Goal: Task Accomplishment & Management: Manage account settings

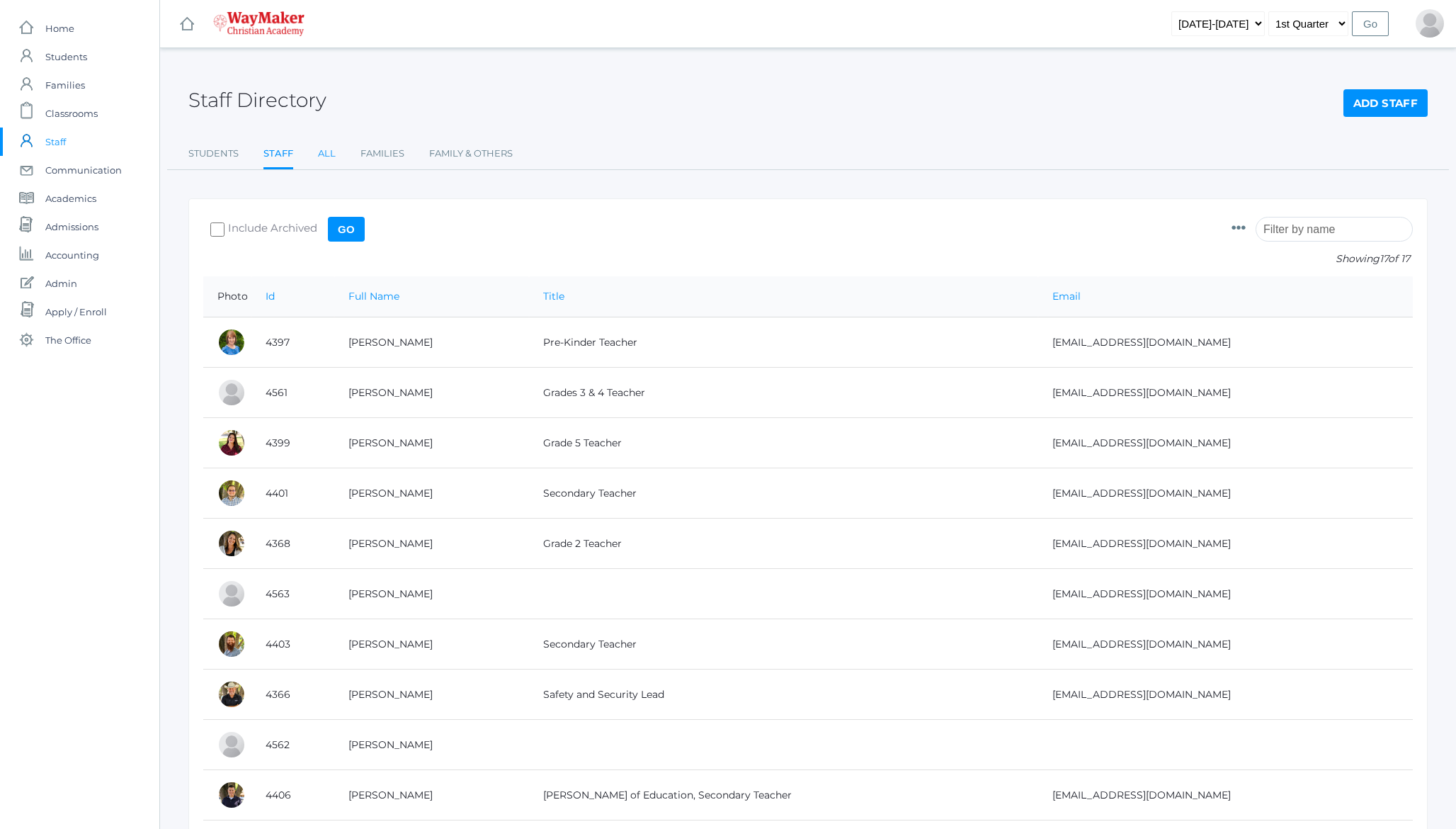
click at [323, 151] on link "All" at bounding box center [327, 153] width 18 height 28
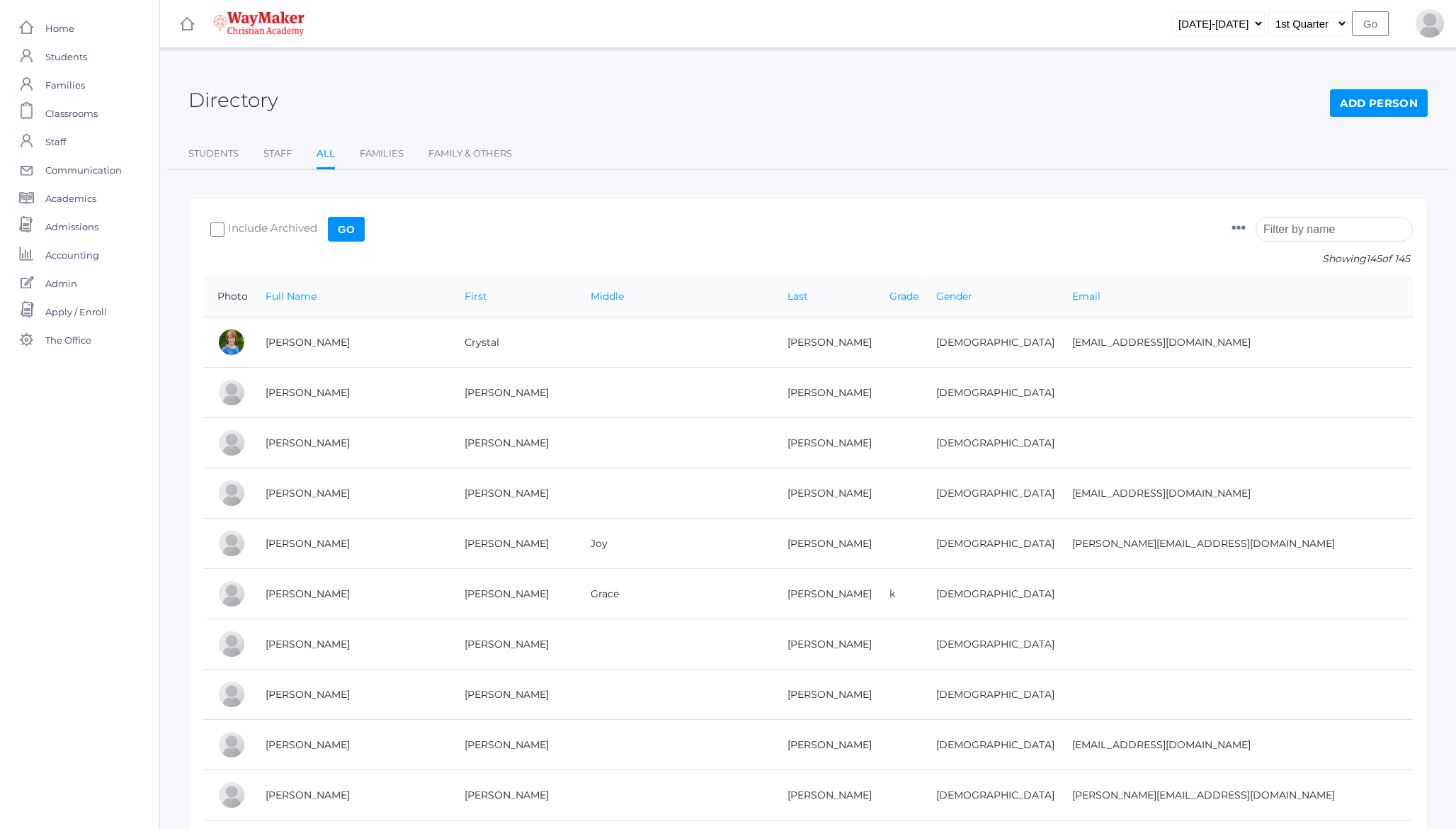
click at [1298, 219] on input "search" at bounding box center [1334, 229] width 157 height 24
click at [71, 228] on span "Admissions" at bounding box center [72, 227] width 53 height 28
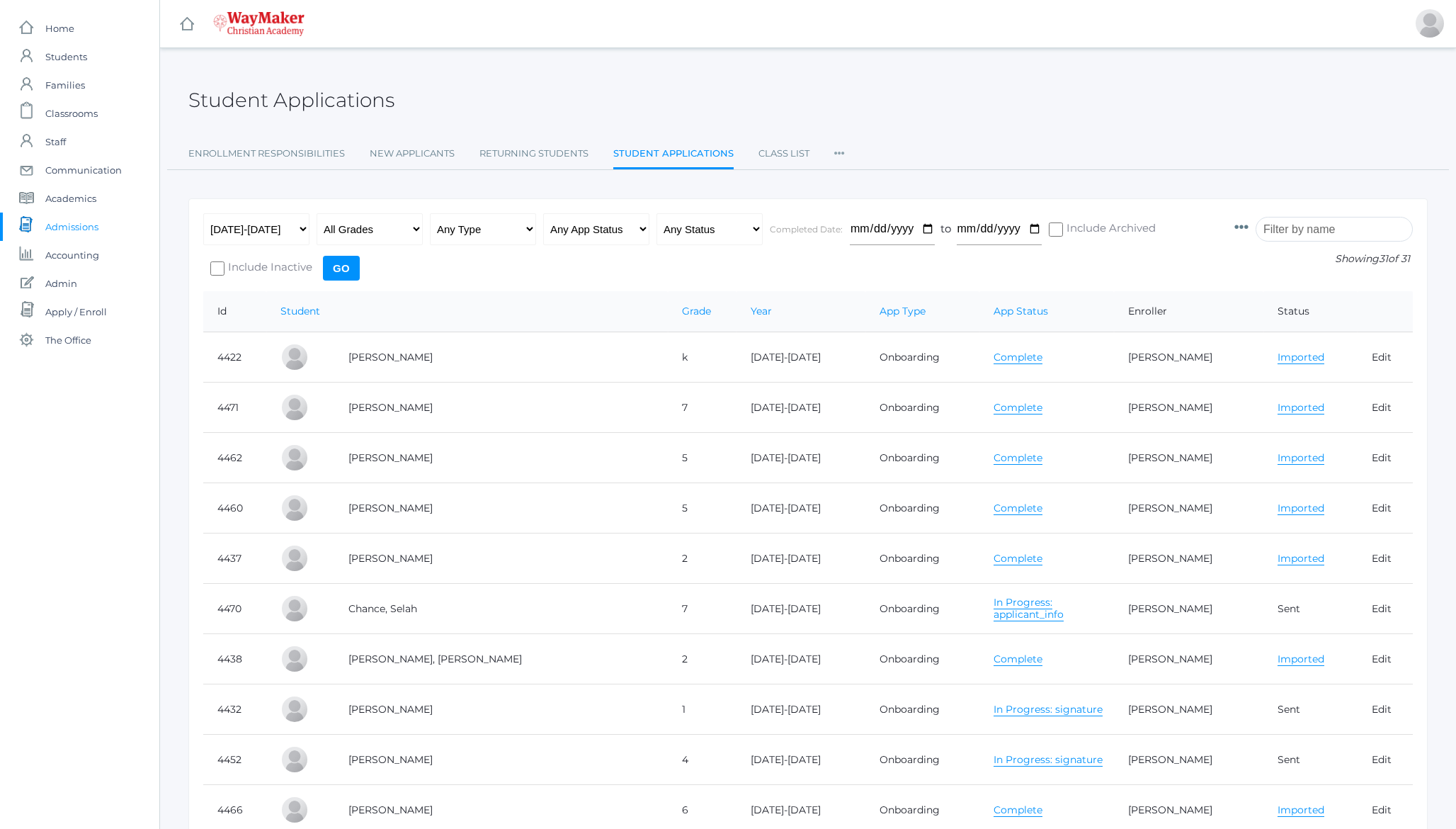
click at [1322, 220] on input "search" at bounding box center [1334, 229] width 157 height 24
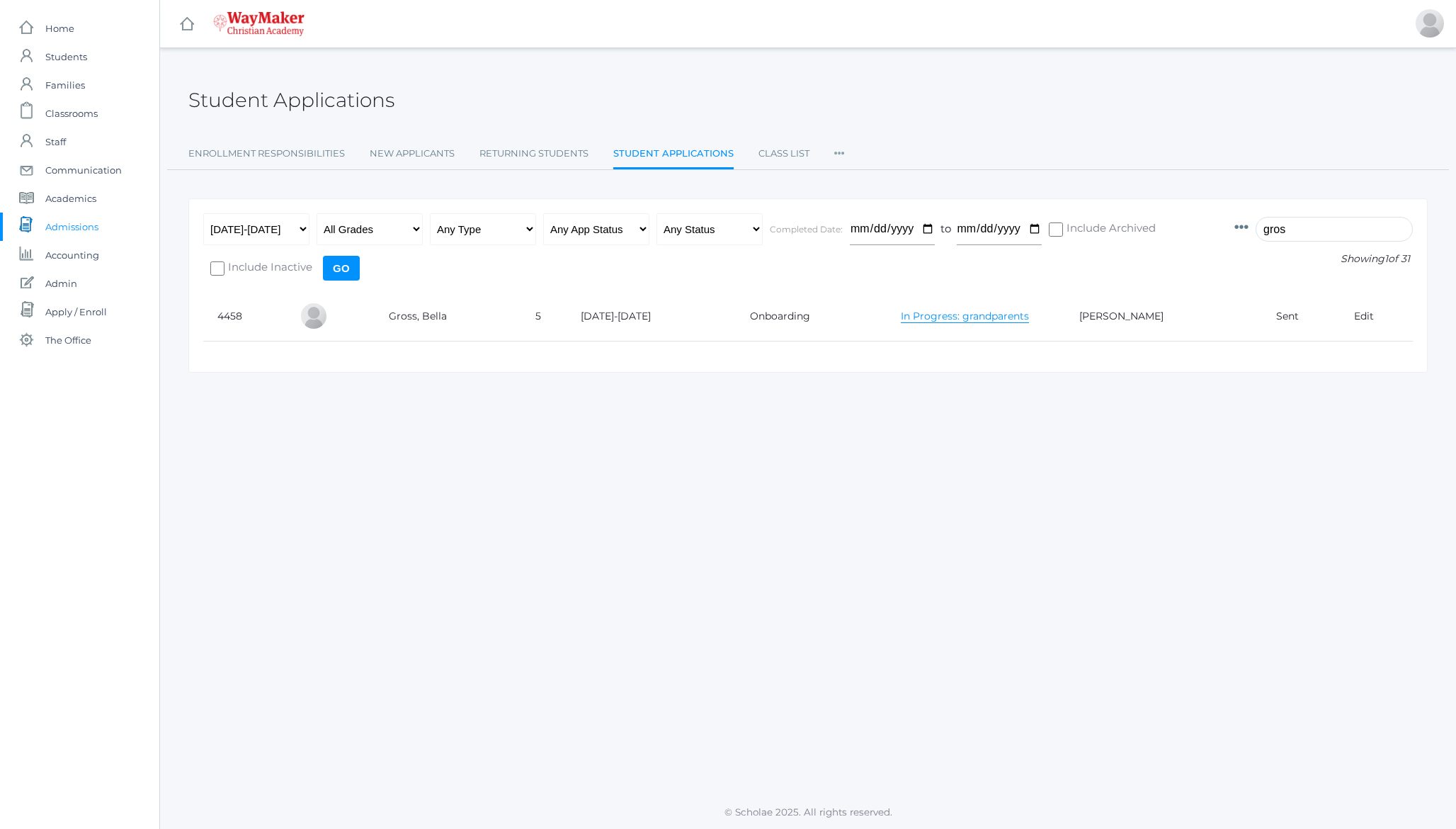
type input "gros"
click at [988, 316] on link "In Progress: grandparents" at bounding box center [965, 316] width 128 height 13
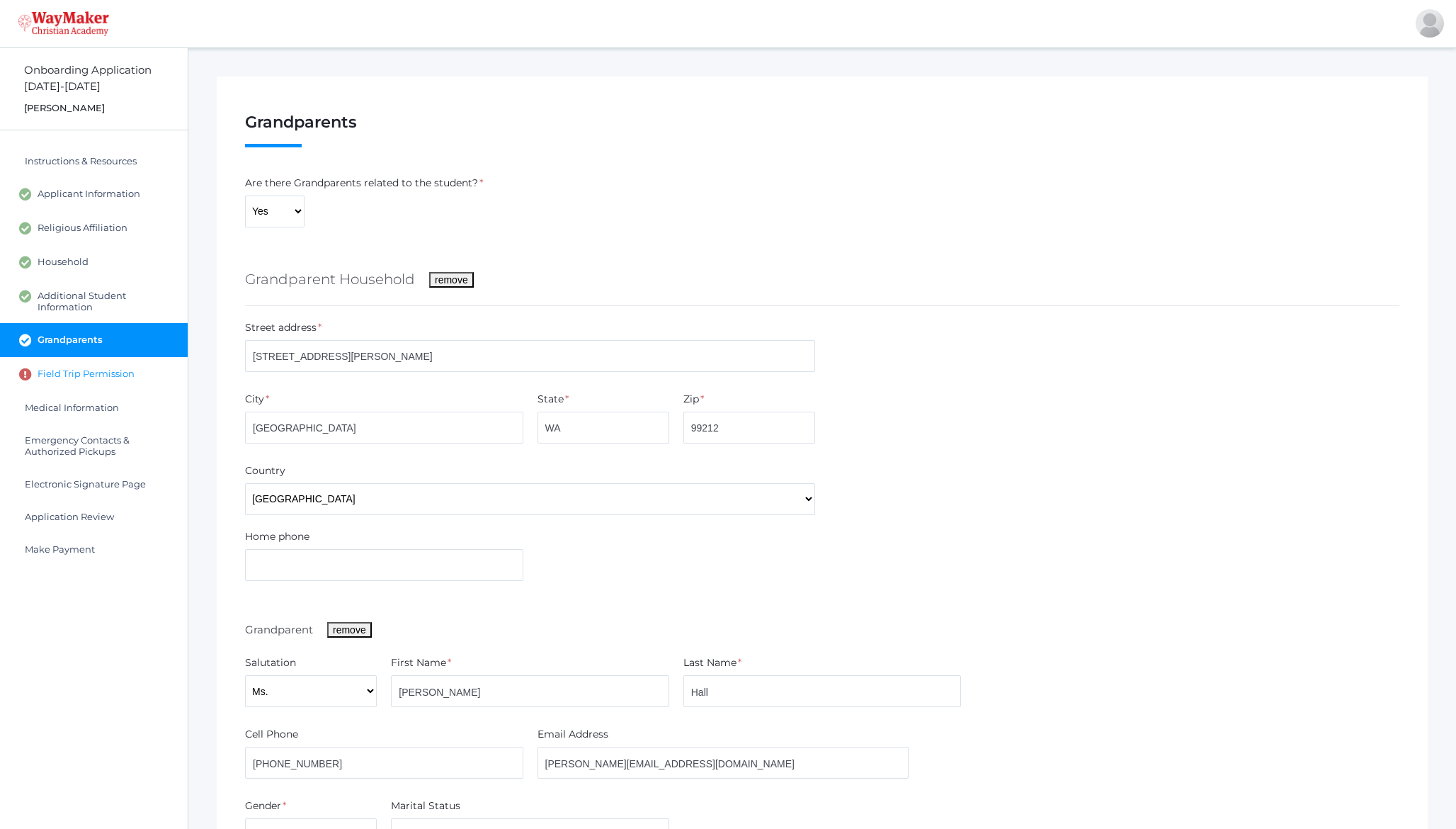
click at [71, 368] on span "Field Trip Permission" at bounding box center [86, 375] width 97 height 13
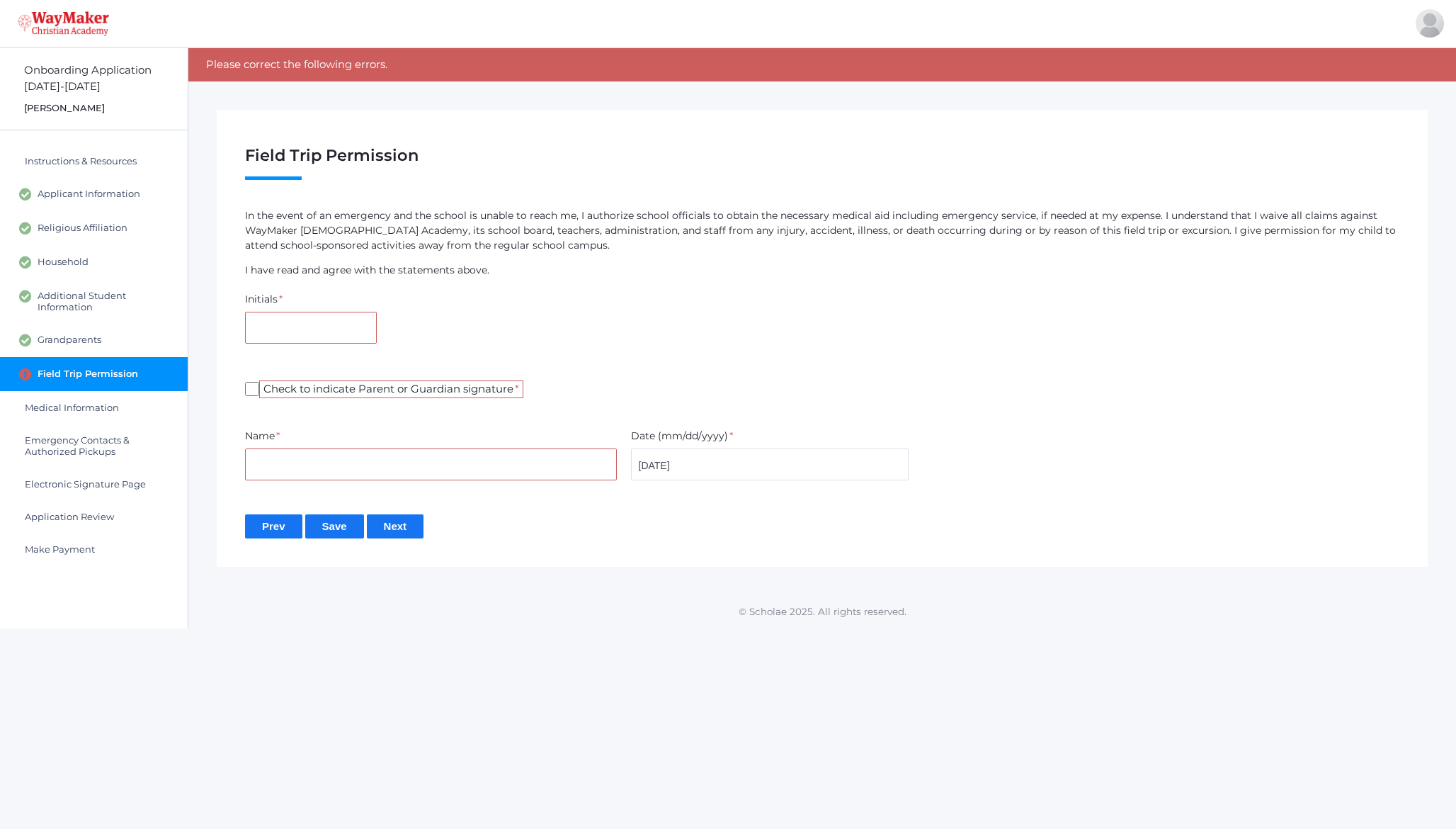
click at [381, 240] on p "In the event of an emergency and the school is unable to reach me, I authorize …" at bounding box center [822, 230] width 1155 height 44
click at [402, 528] on input "Next" at bounding box center [395, 525] width 57 height 24
click at [277, 531] on input "Prev" at bounding box center [273, 525] width 57 height 24
click at [267, 526] on input "Prev" at bounding box center [273, 525] width 57 height 24
click at [90, 339] on span "Grandparents" at bounding box center [70, 340] width 64 height 13
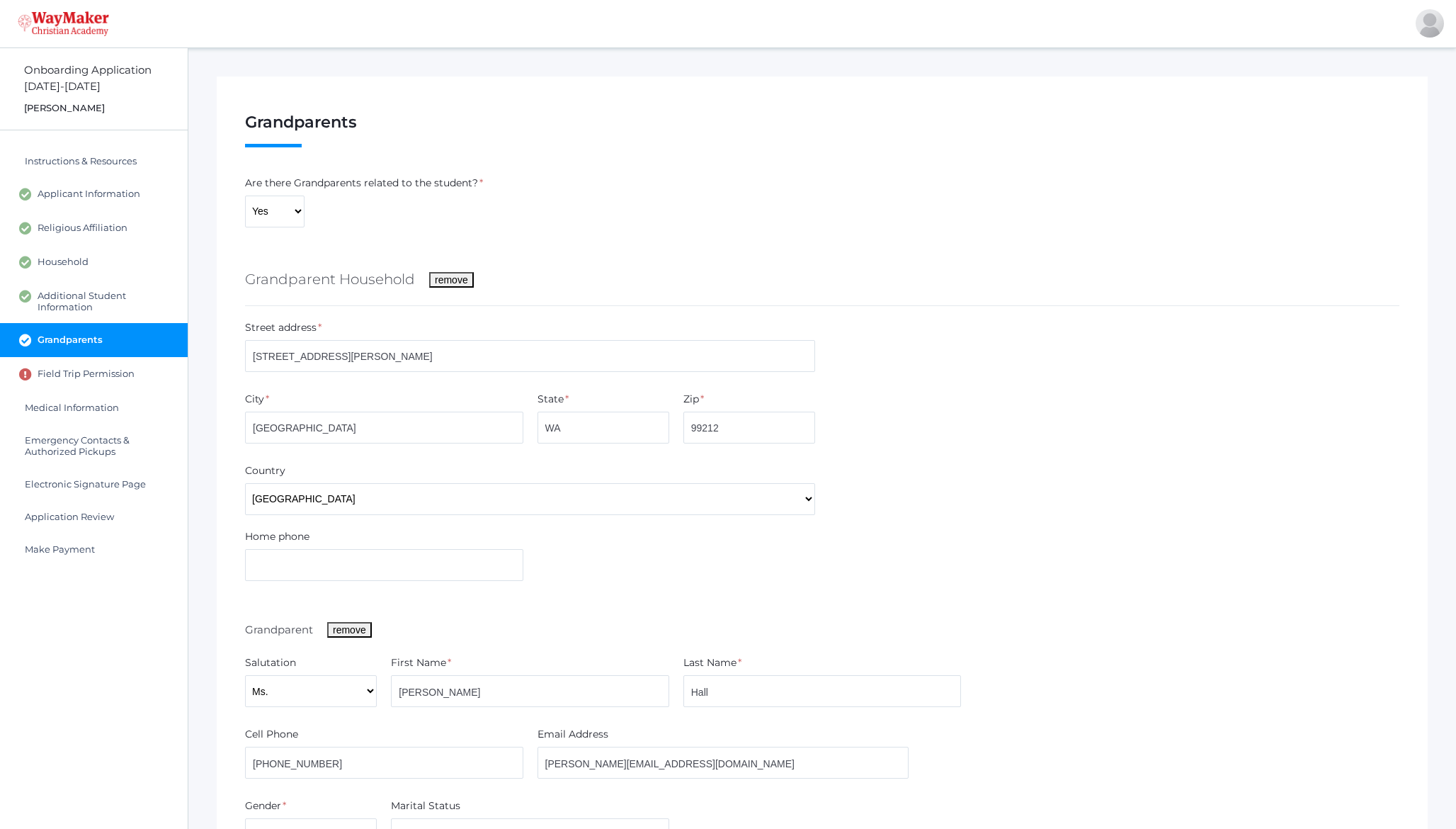
scroll to position [258, 0]
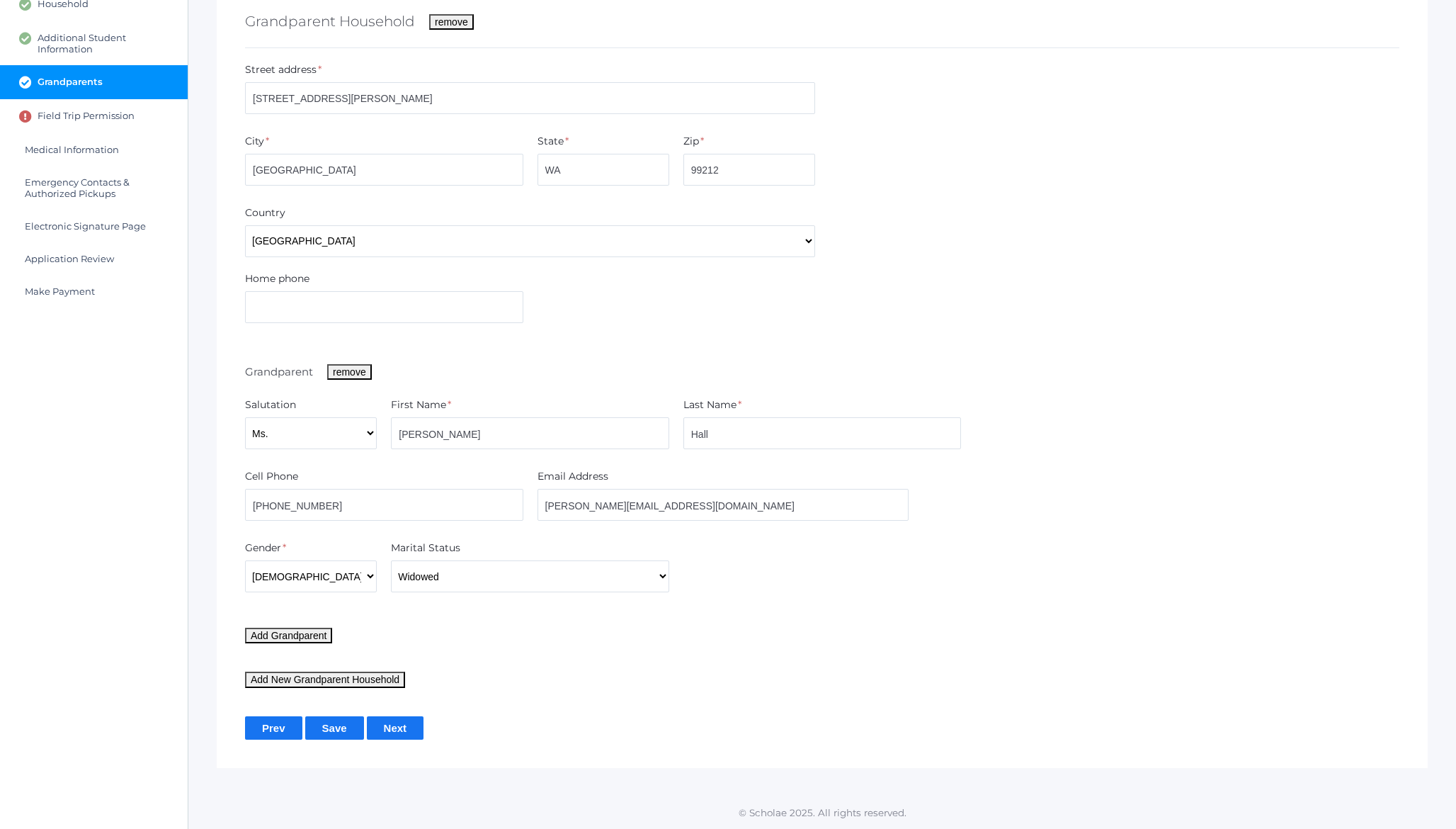
click at [405, 714] on form "Are there Grandparents related to the student? * Yes No Grandparent Household r…" at bounding box center [822, 328] width 1155 height 821
click at [401, 733] on input "Next" at bounding box center [395, 727] width 57 height 24
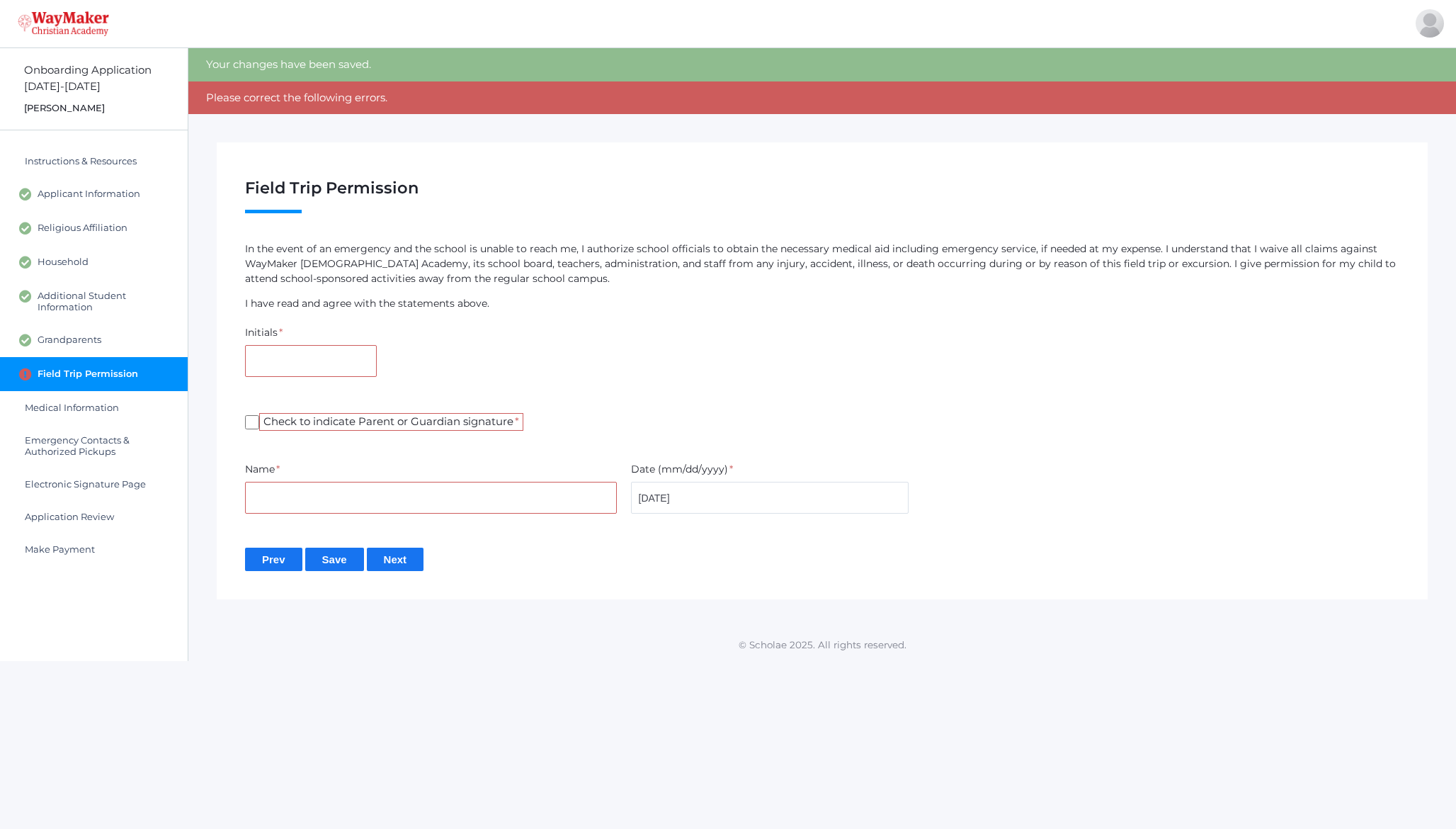
click at [403, 566] on input "Next" at bounding box center [395, 559] width 57 height 24
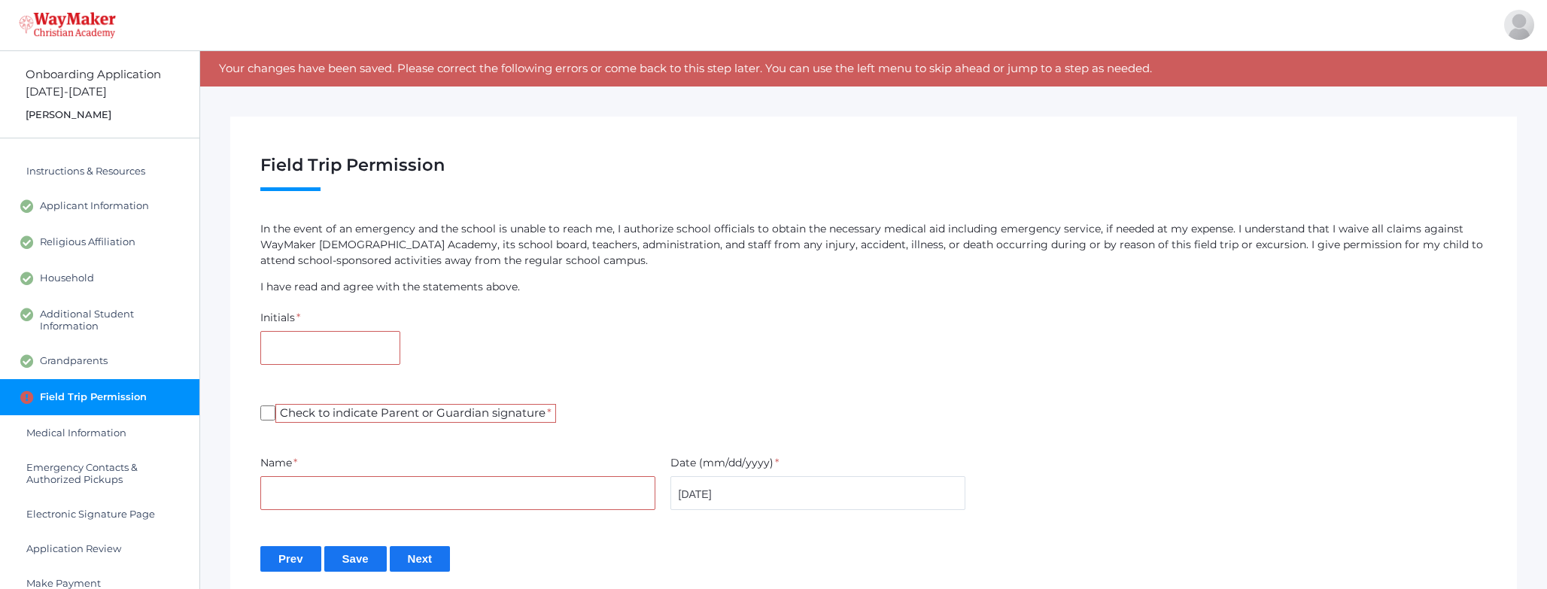
click at [423, 560] on input "Next" at bounding box center [420, 558] width 61 height 25
click at [95, 432] on span "Medical Information" at bounding box center [76, 433] width 100 height 12
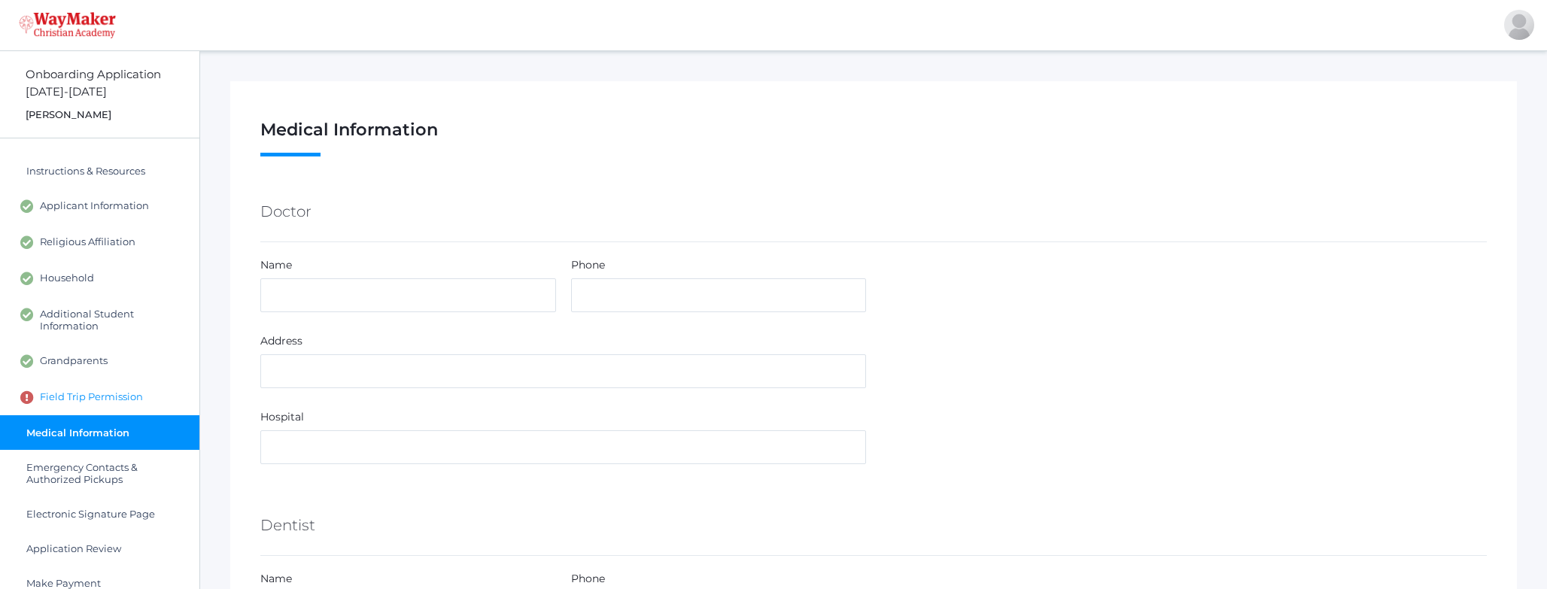
click at [72, 398] on span "Field Trip Permission" at bounding box center [91, 398] width 103 height 14
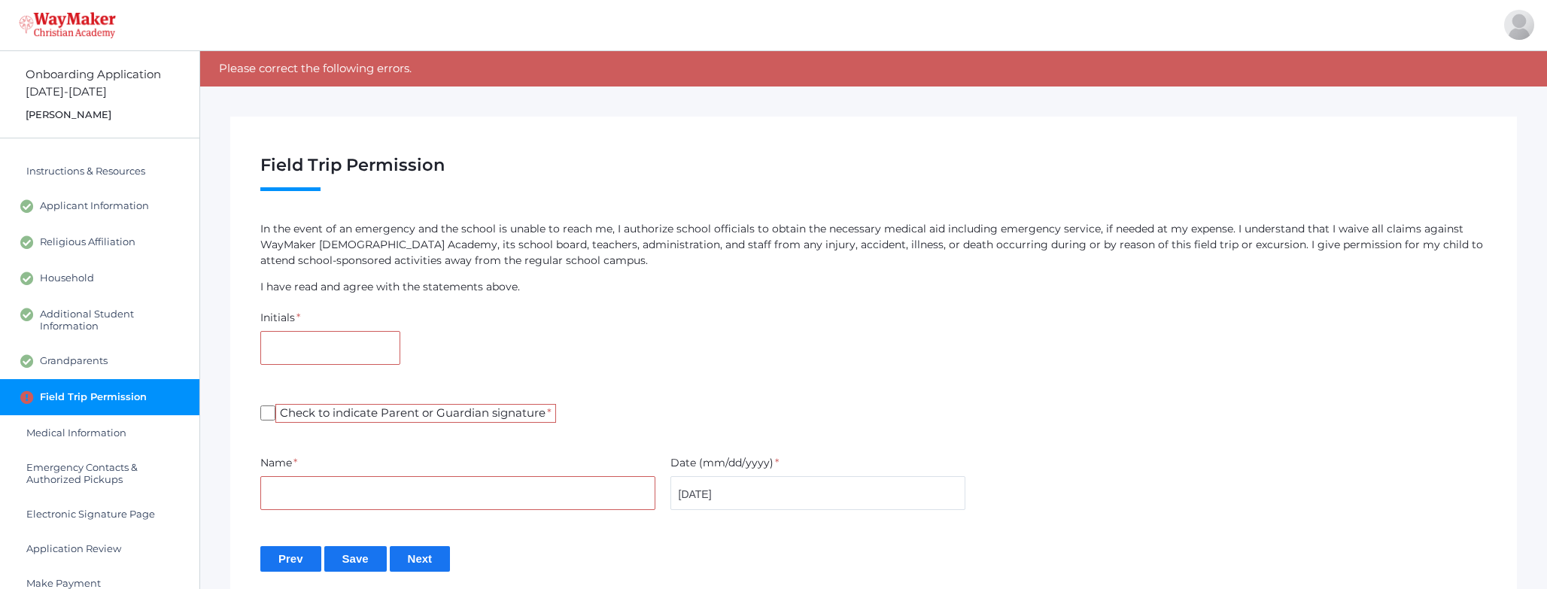
click at [357, 168] on h1 "Field Trip Permission Step 7 / 12 ( see hide steps) Bella Gross 5th grade" at bounding box center [873, 174] width 1227 height 36
click at [877, 248] on p "In the event of an emergency and the school is unable to reach me, I authorize …" at bounding box center [873, 244] width 1227 height 47
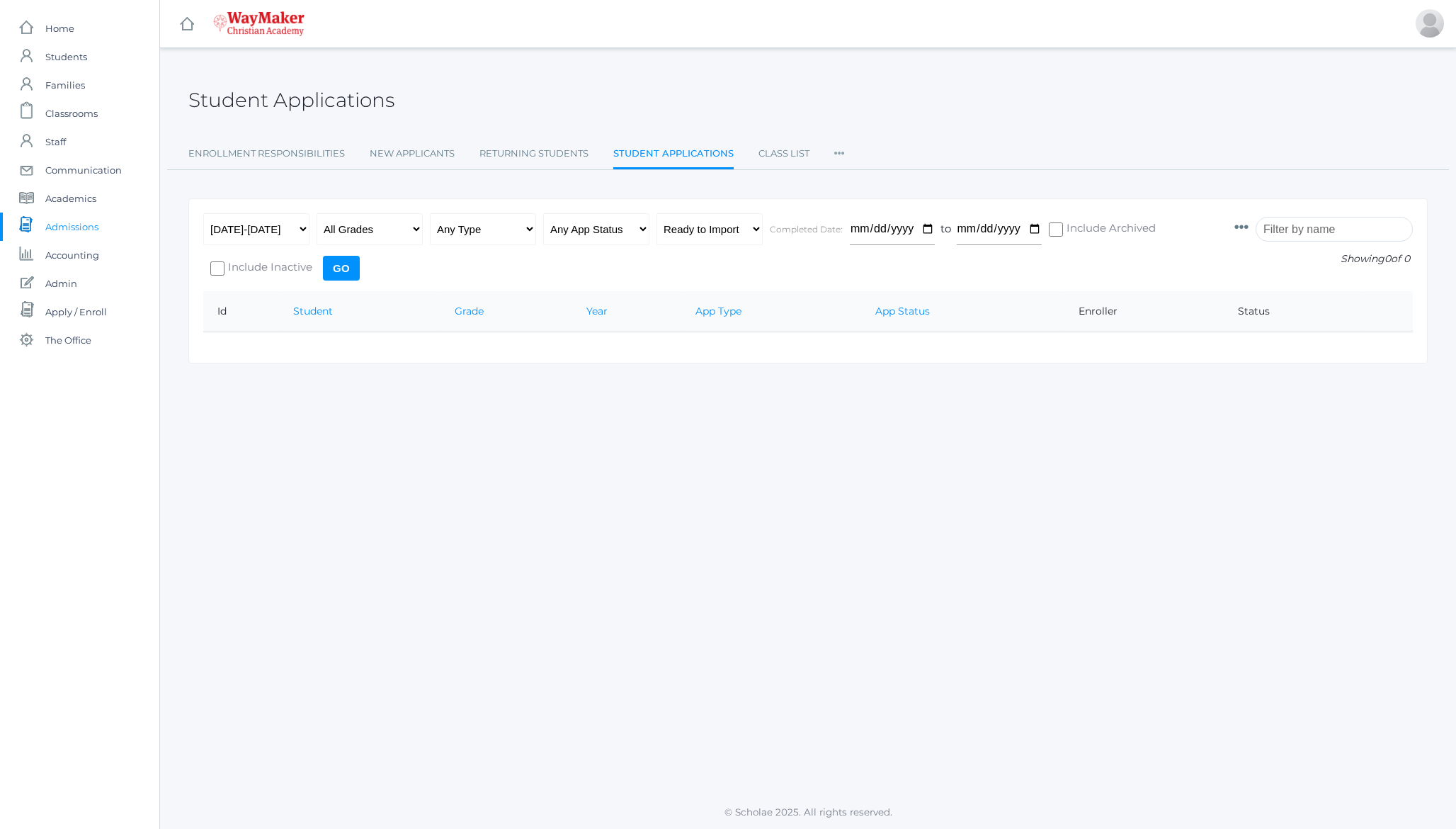
click at [836, 156] on icon at bounding box center [840, 149] width 10 height 19
click at [872, 176] on link "Form Templates*" at bounding box center [926, 183] width 155 height 28
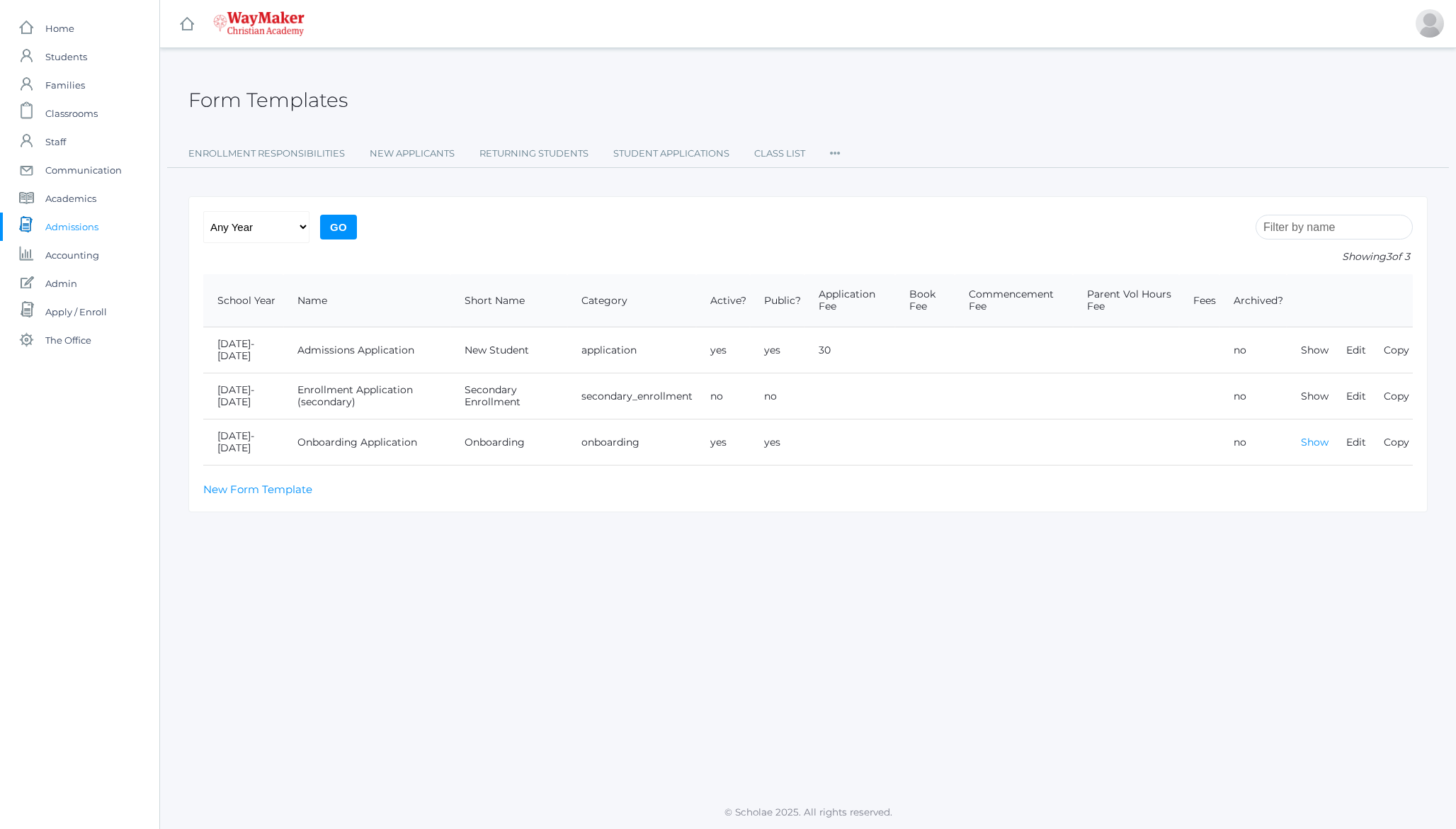
click at [1309, 436] on link "Show" at bounding box center [1314, 442] width 27 height 13
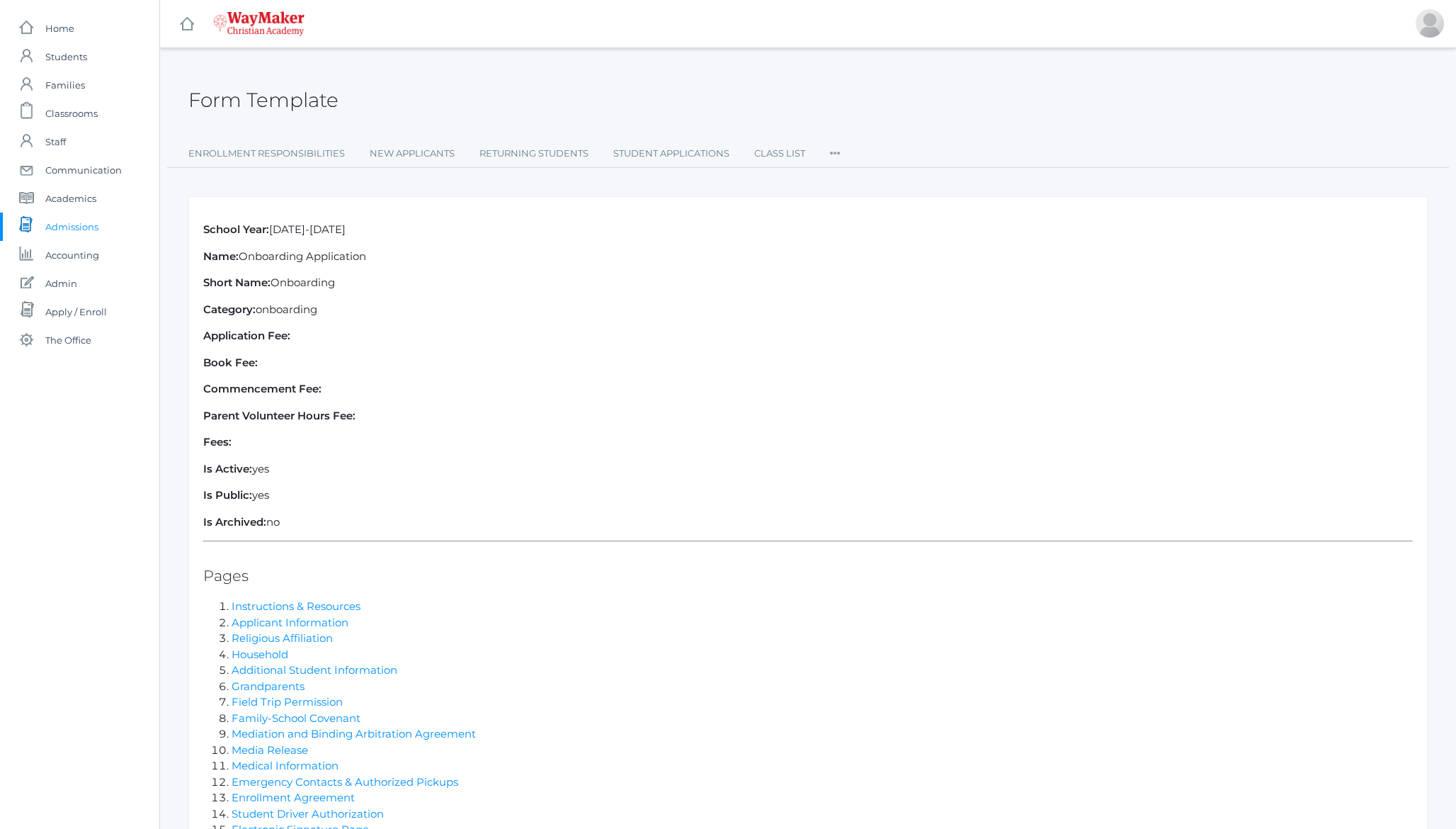
scroll to position [196, 0]
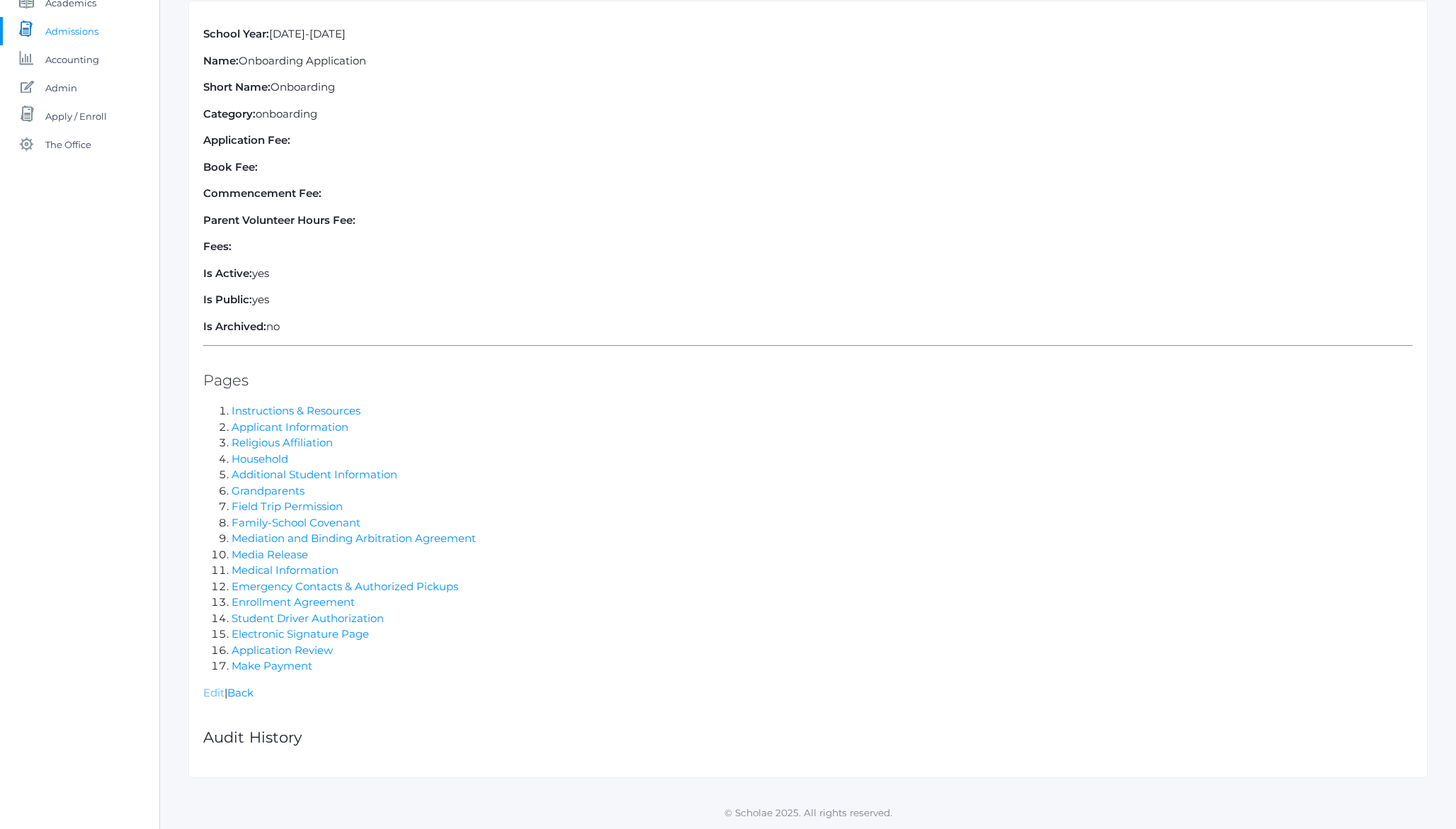
click at [208, 692] on link "Edit" at bounding box center [214, 692] width 22 height 13
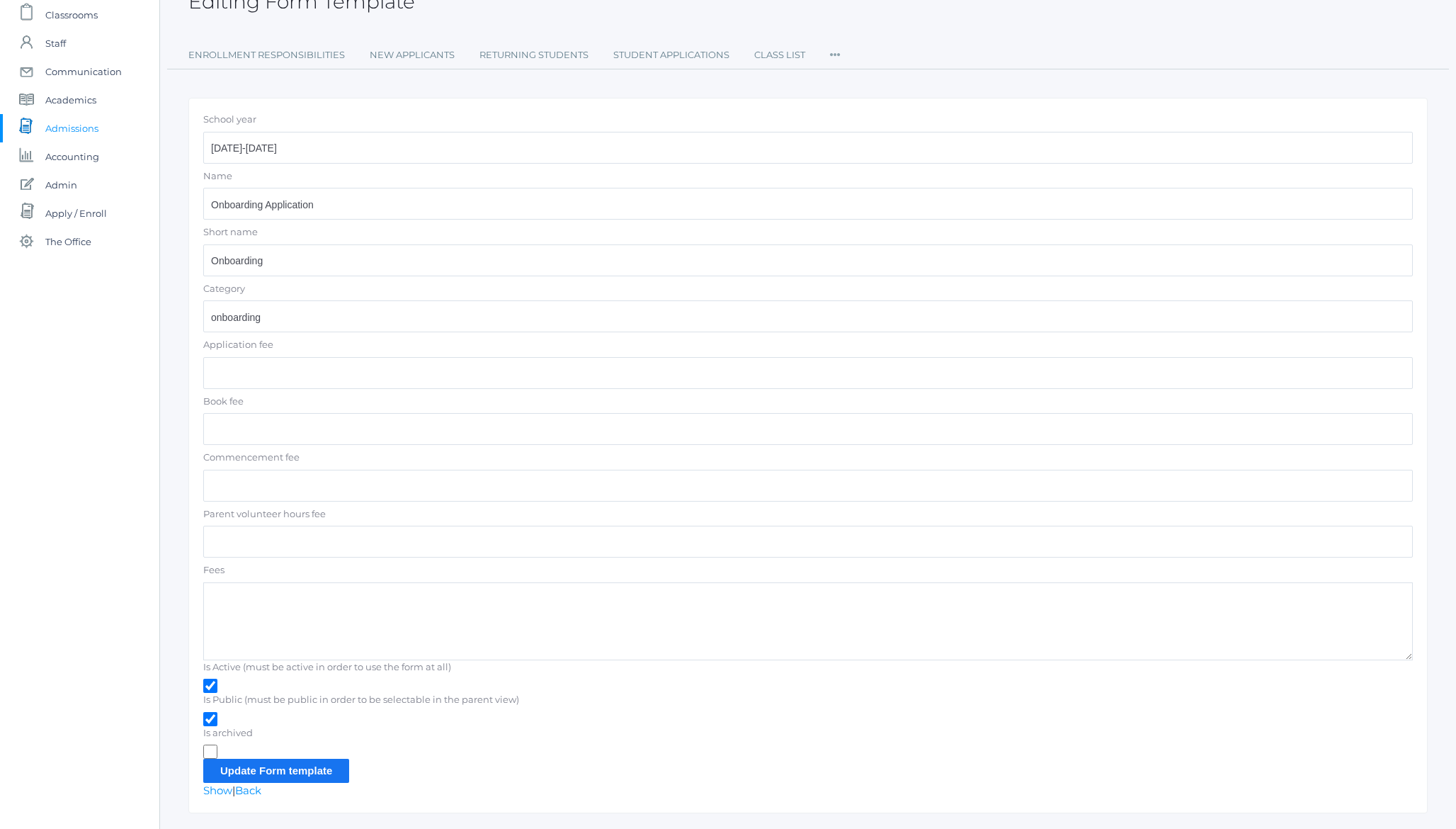
scroll to position [134, 0]
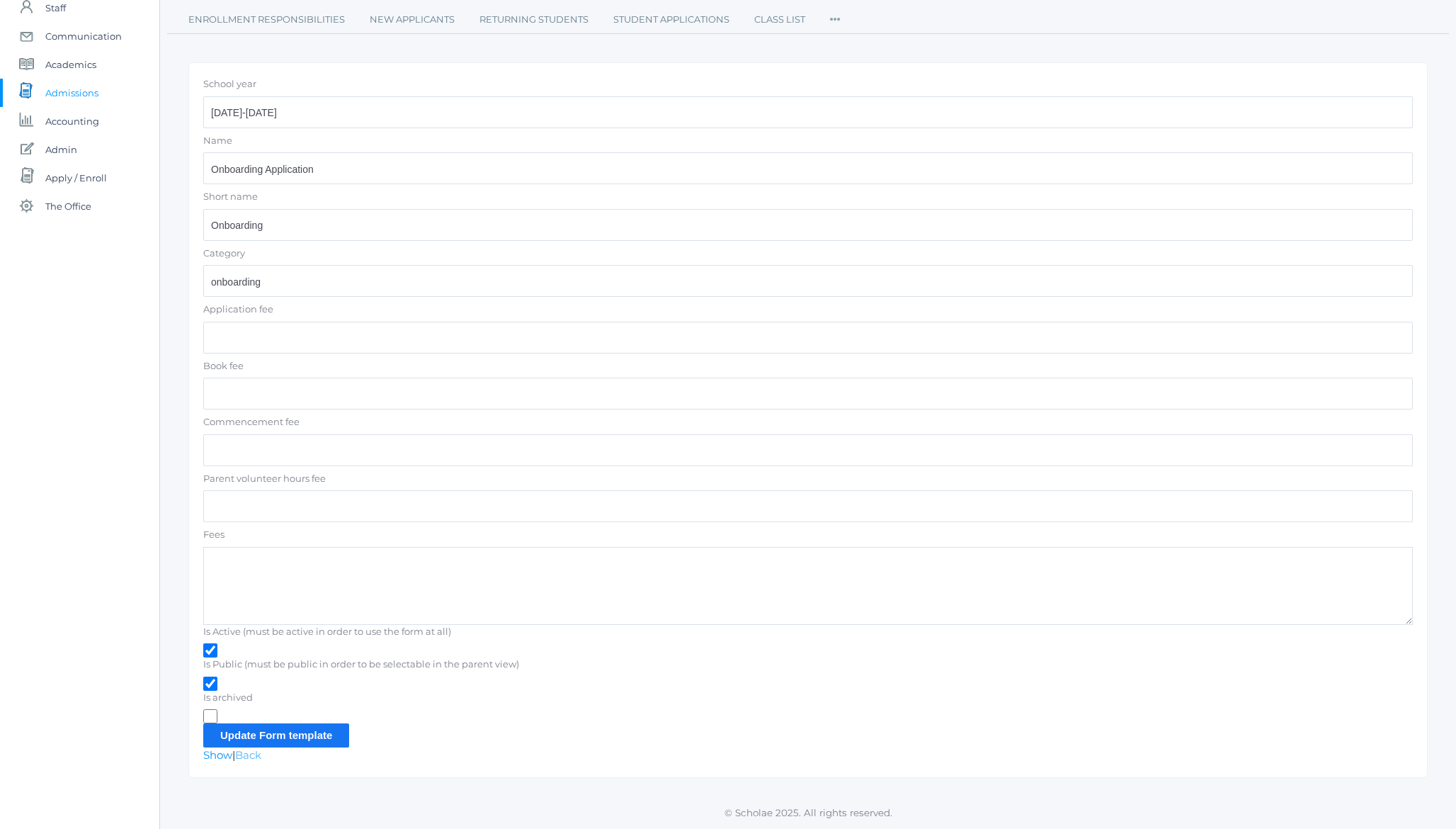
click at [256, 755] on link "Back" at bounding box center [248, 755] width 26 height 13
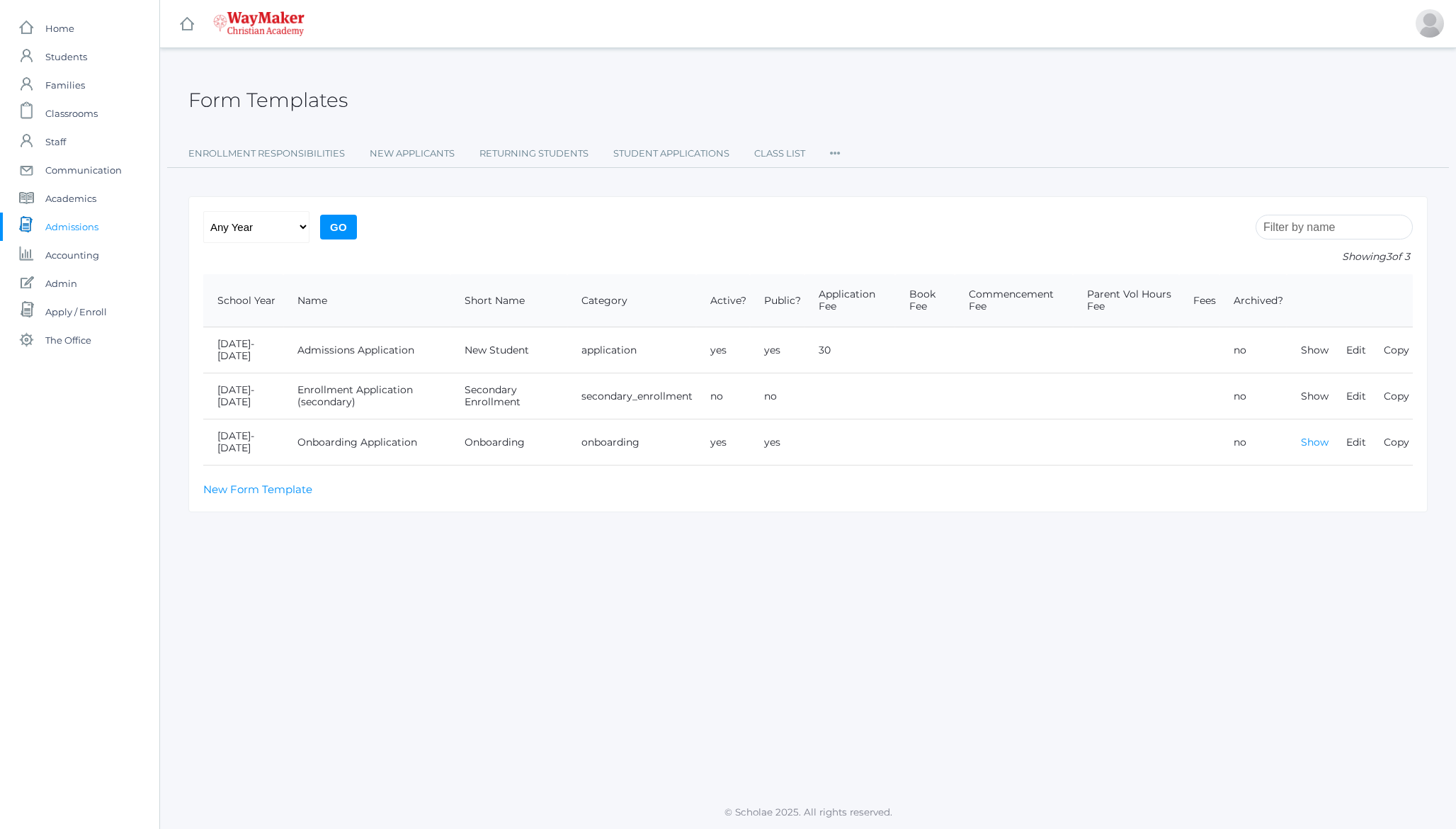
click at [1314, 436] on link "Show" at bounding box center [1314, 442] width 27 height 13
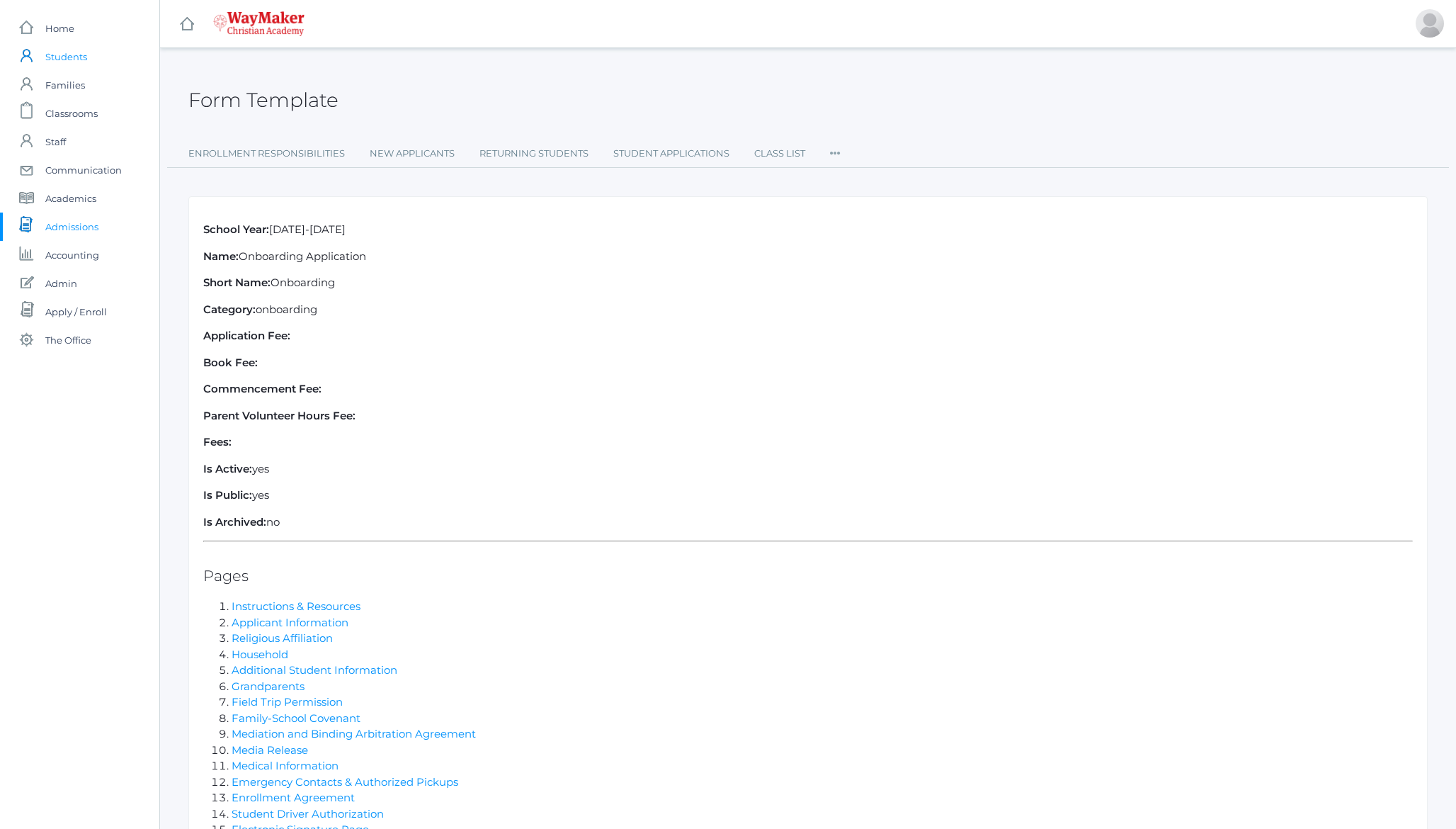
click at [67, 53] on span "Students" at bounding box center [66, 56] width 41 height 28
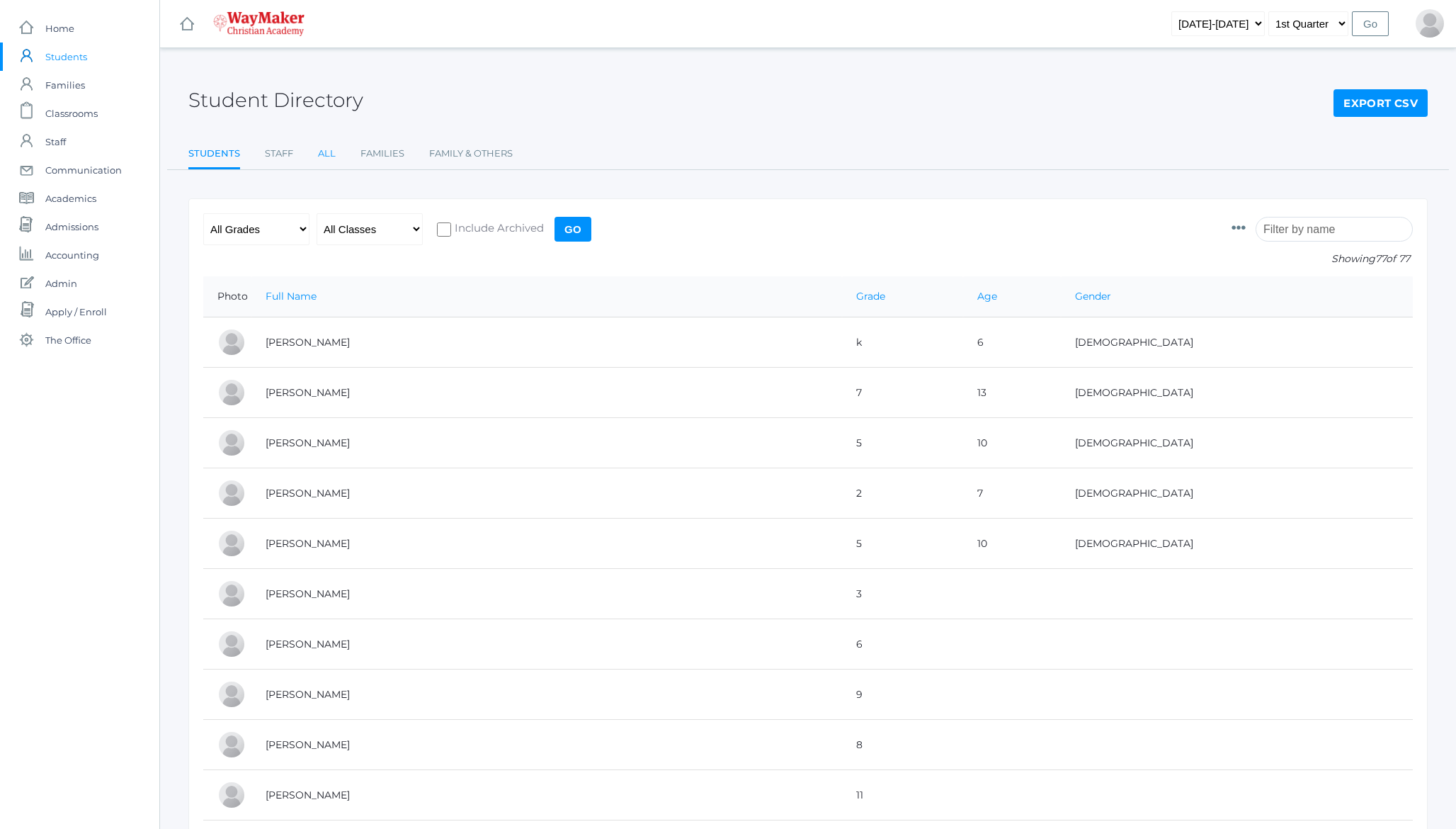
click at [325, 153] on link "All" at bounding box center [327, 153] width 18 height 28
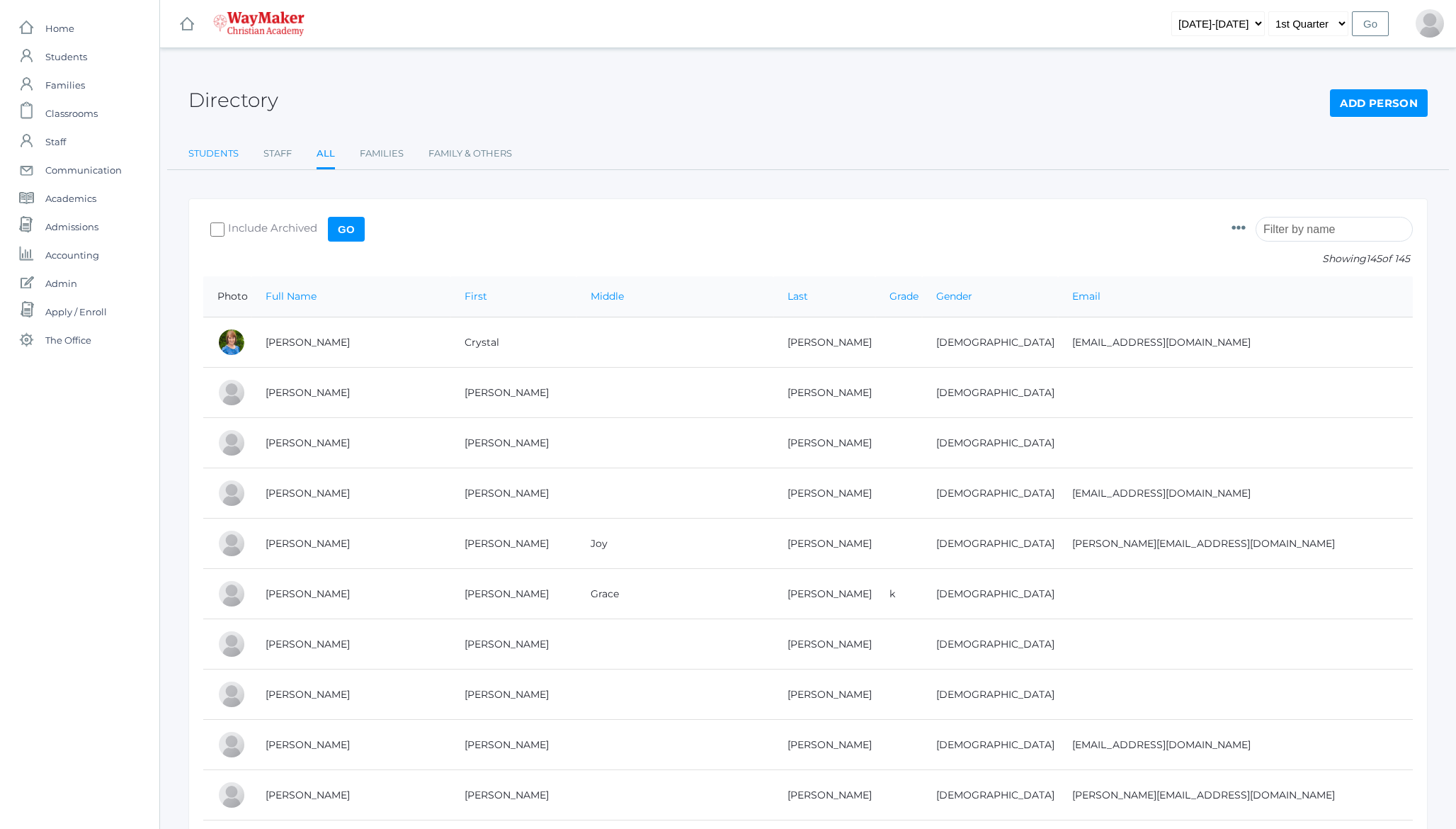
click at [208, 151] on link "Students" at bounding box center [213, 153] width 50 height 28
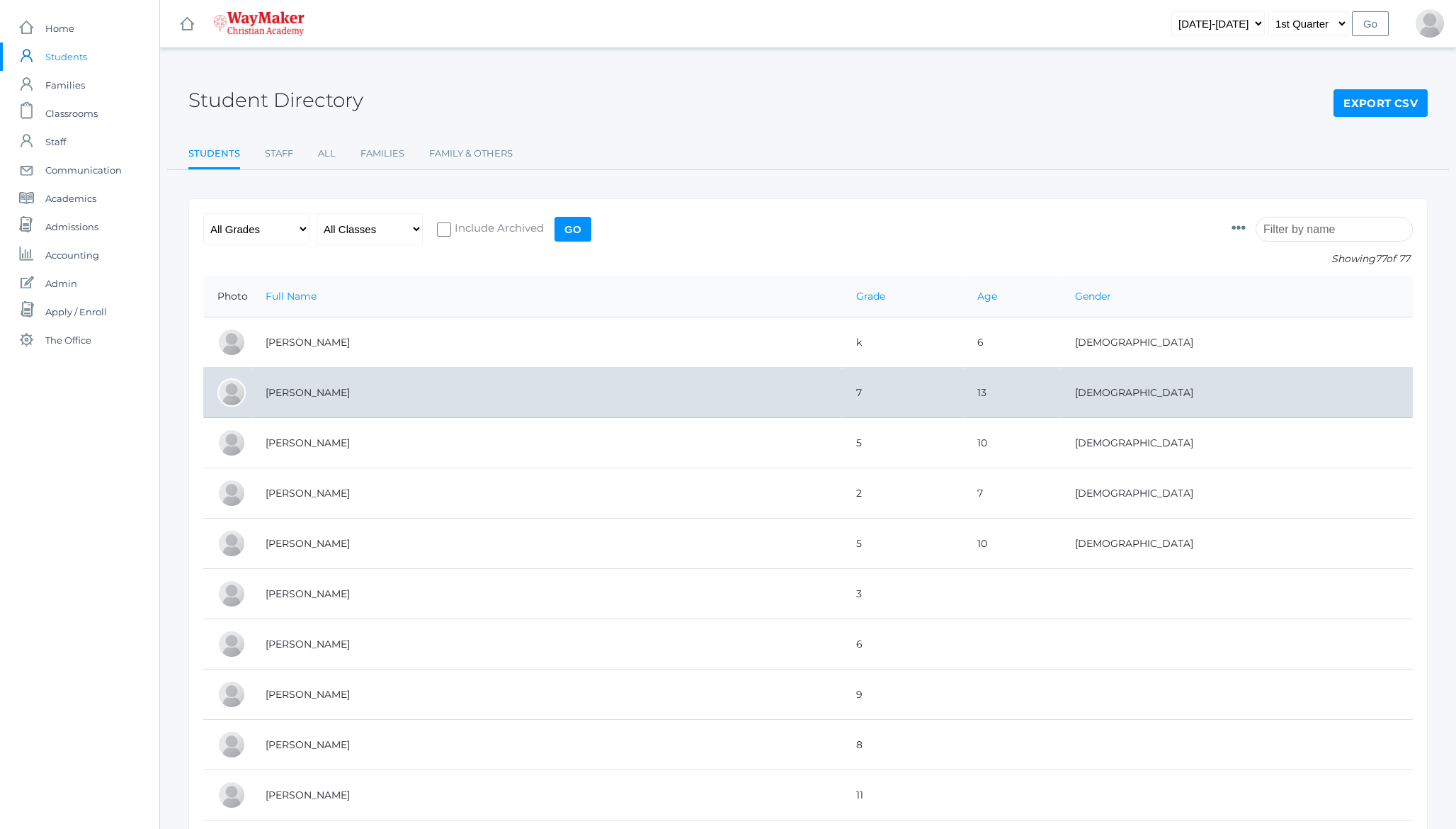
click at [351, 401] on td "[PERSON_NAME]" at bounding box center [547, 392] width 591 height 50
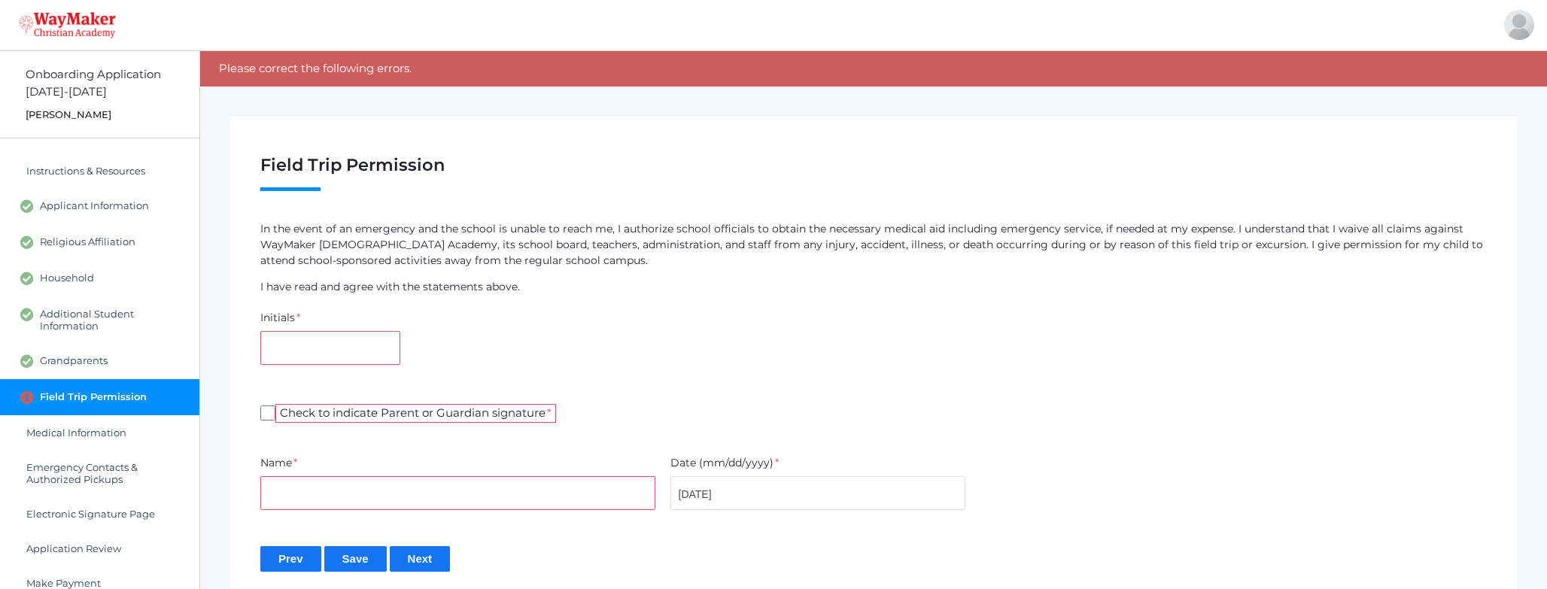
click at [324, 58] on div "Please correct the following errors." at bounding box center [873, 68] width 1347 height 35
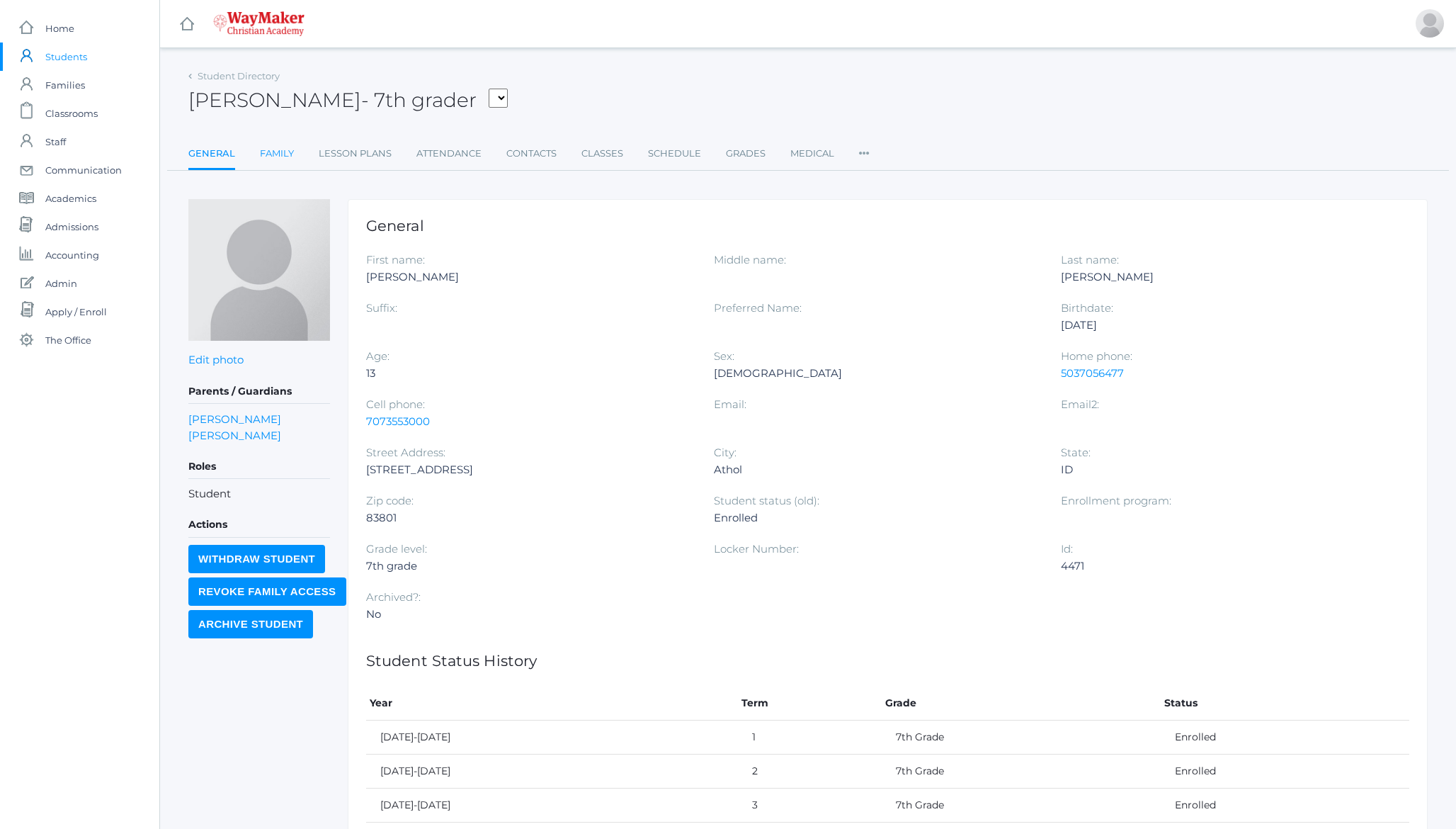
click at [280, 150] on link "Family" at bounding box center [277, 153] width 34 height 28
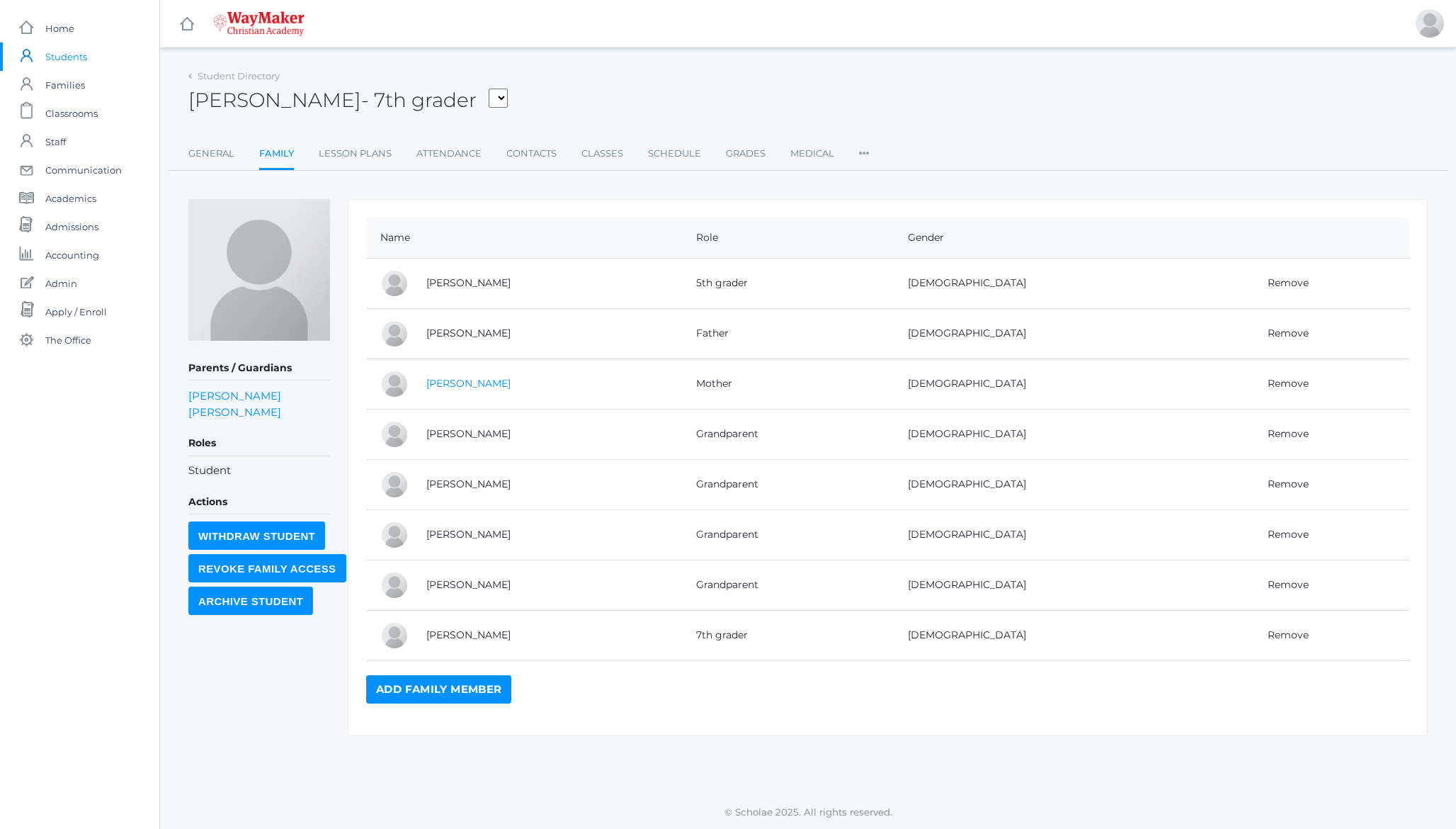
click at [446, 386] on link "[PERSON_NAME]" at bounding box center [469, 383] width 85 height 13
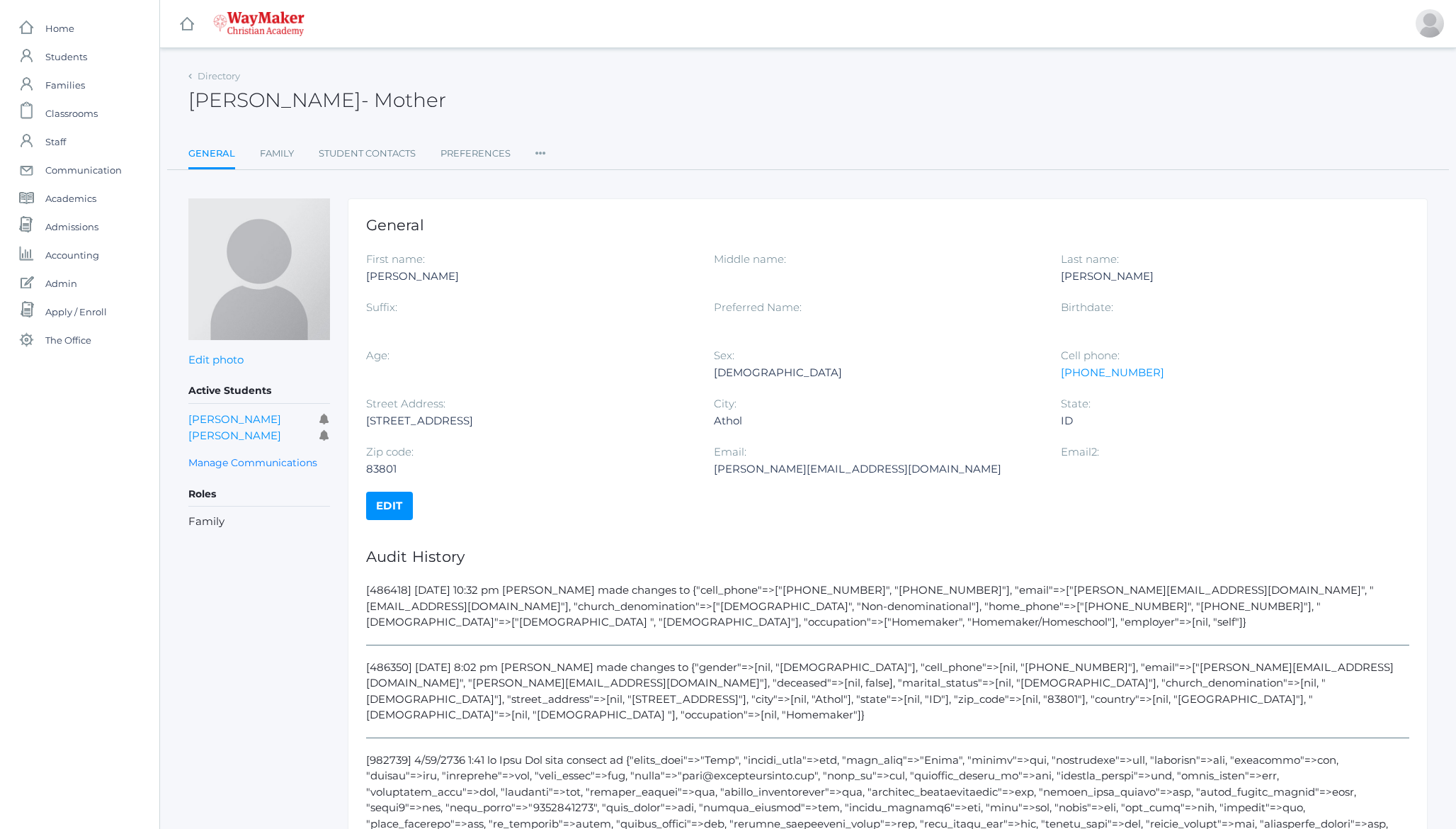
click at [536, 152] on icon at bounding box center [540, 149] width 10 height 19
click at [599, 215] on link "User Access" at bounding box center [592, 211] width 85 height 28
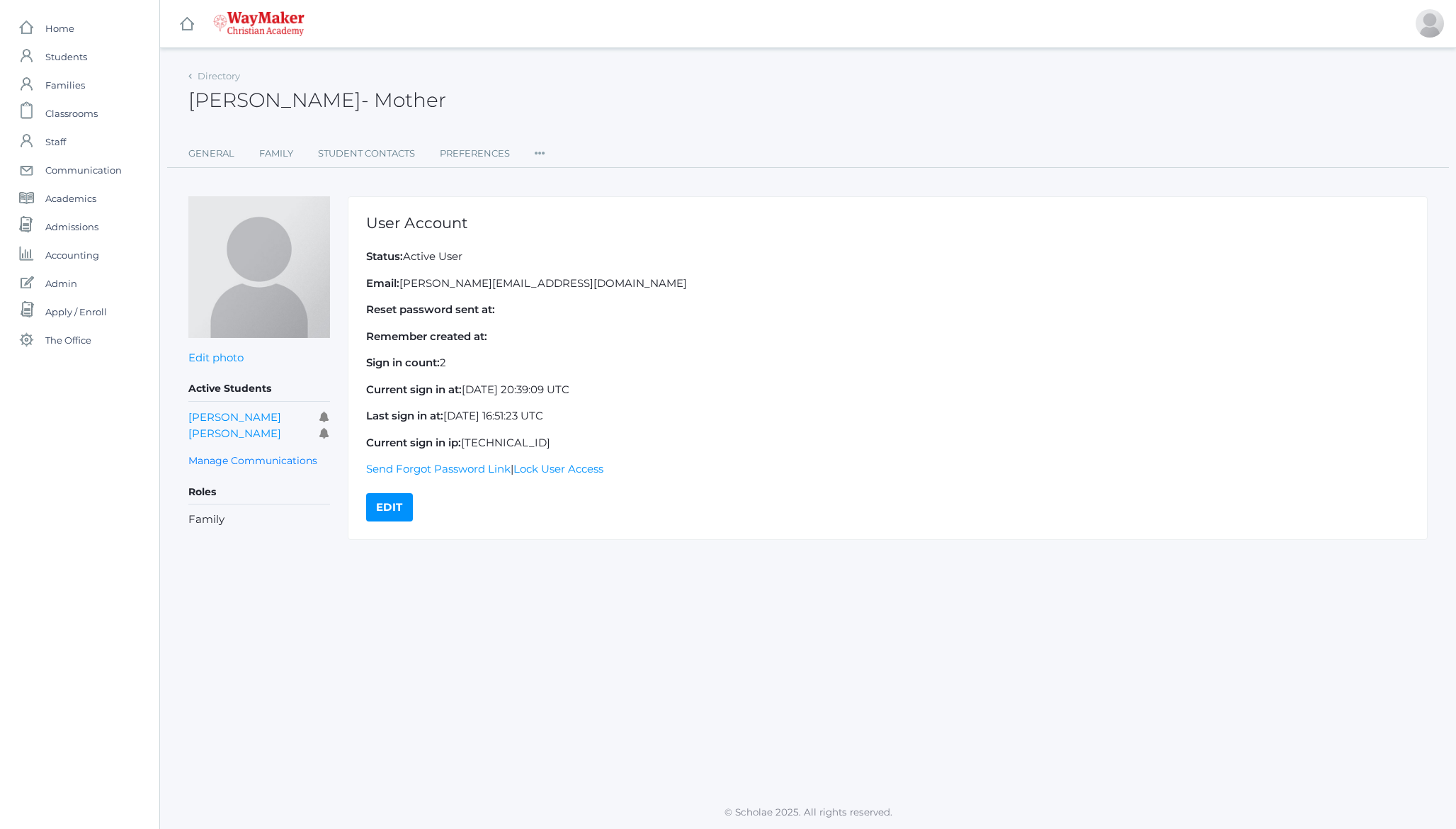
click at [545, 282] on p "Email: [PERSON_NAME][EMAIL_ADDRESS][DOMAIN_NAME]" at bounding box center [888, 283] width 1044 height 16
drag, startPoint x: 545, startPoint y: 282, endPoint x: 407, endPoint y: 290, distance: 138.2
click at [407, 290] on p "Email: [PERSON_NAME][EMAIL_ADDRESS][DOMAIN_NAME]" at bounding box center [888, 283] width 1044 height 16
copy p "[PERSON_NAME][EMAIL_ADDRESS][DOMAIN_NAME]"
click at [257, 113] on div "[PERSON_NAME] - Mother [PERSON_NAME] Mother" at bounding box center [808, 92] width 1240 height 53
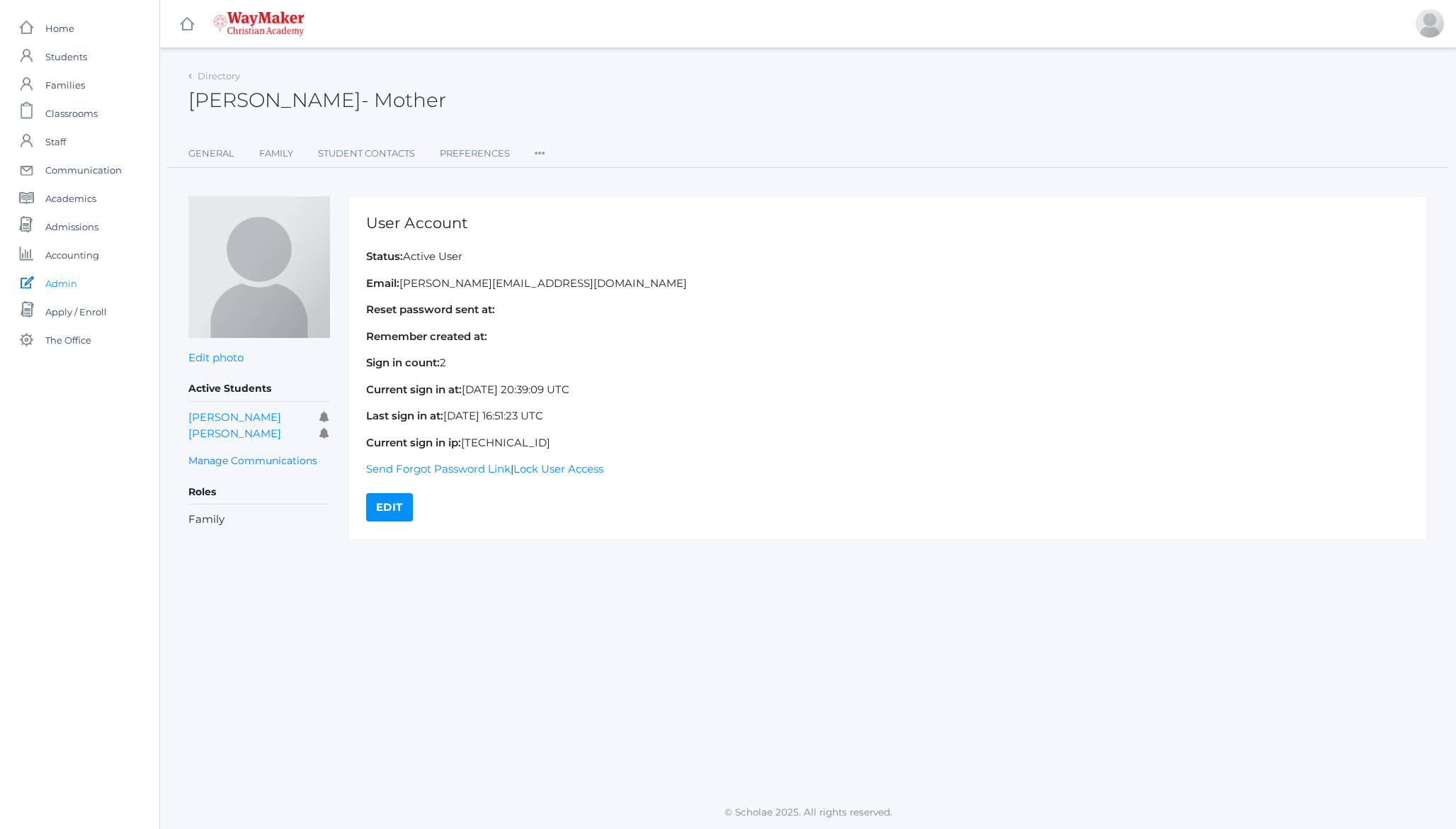
click at [81, 287] on link "icons/ui/action/edit Created with Sketch. Admin" at bounding box center [79, 283] width 159 height 28
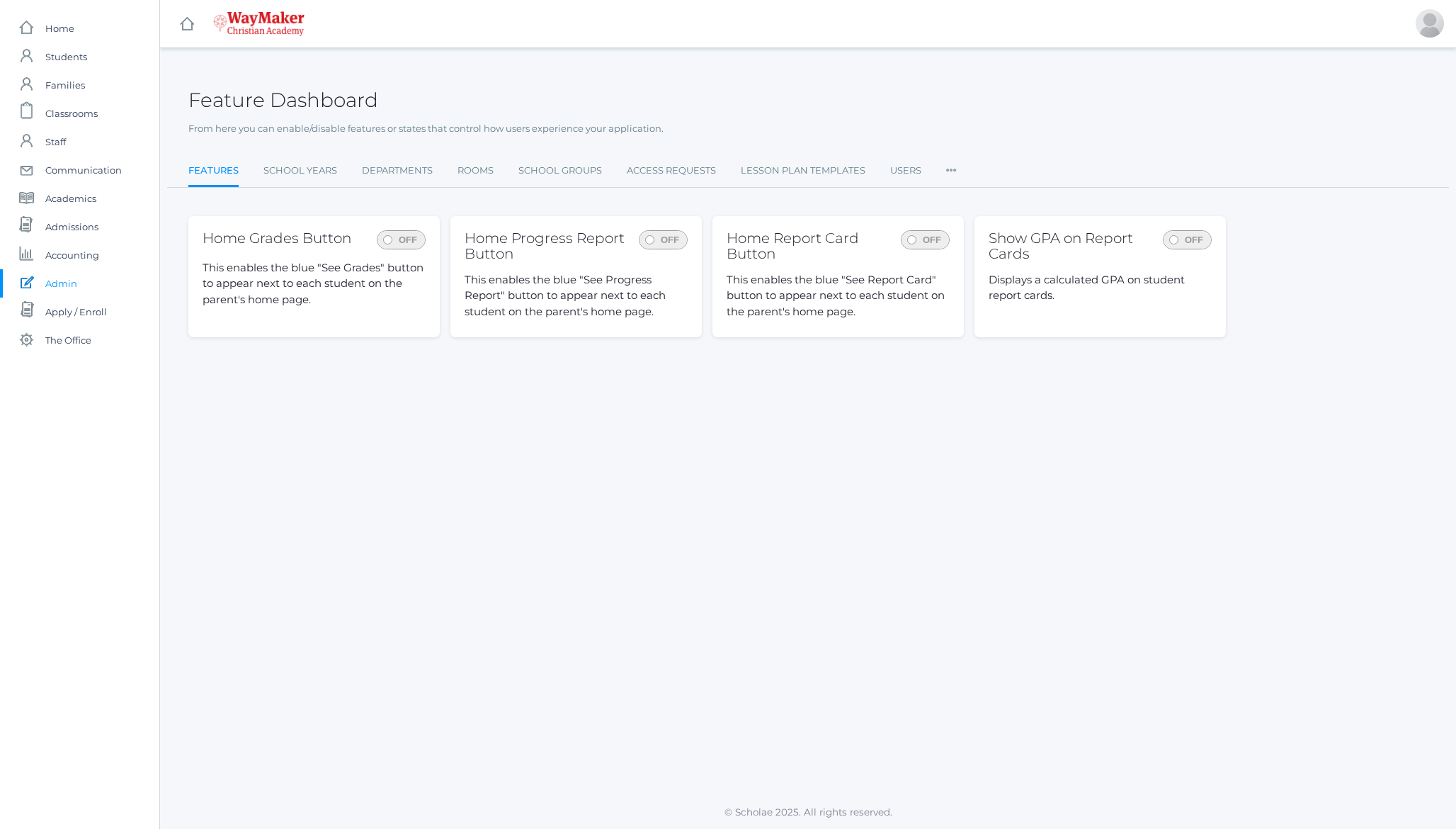
click at [412, 231] on span at bounding box center [377, 231] width 95 height 0
